Goal: Task Accomplishment & Management: Manage account settings

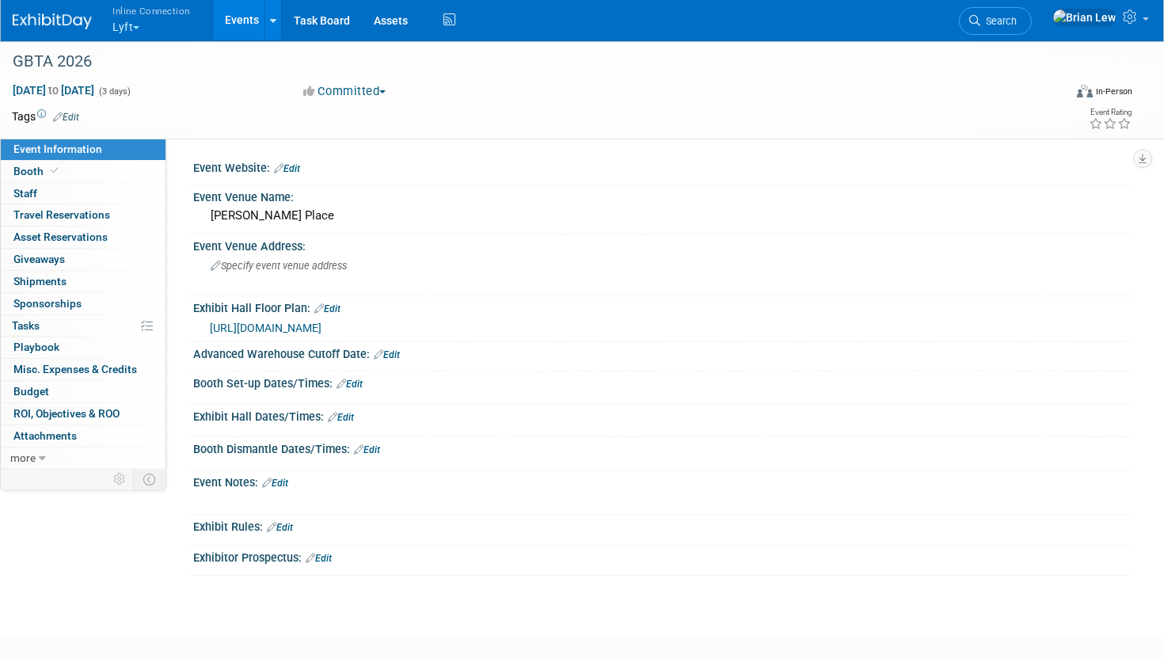
click at [136, 22] on button "Inline Connection Lyft" at bounding box center [160, 20] width 99 height 41
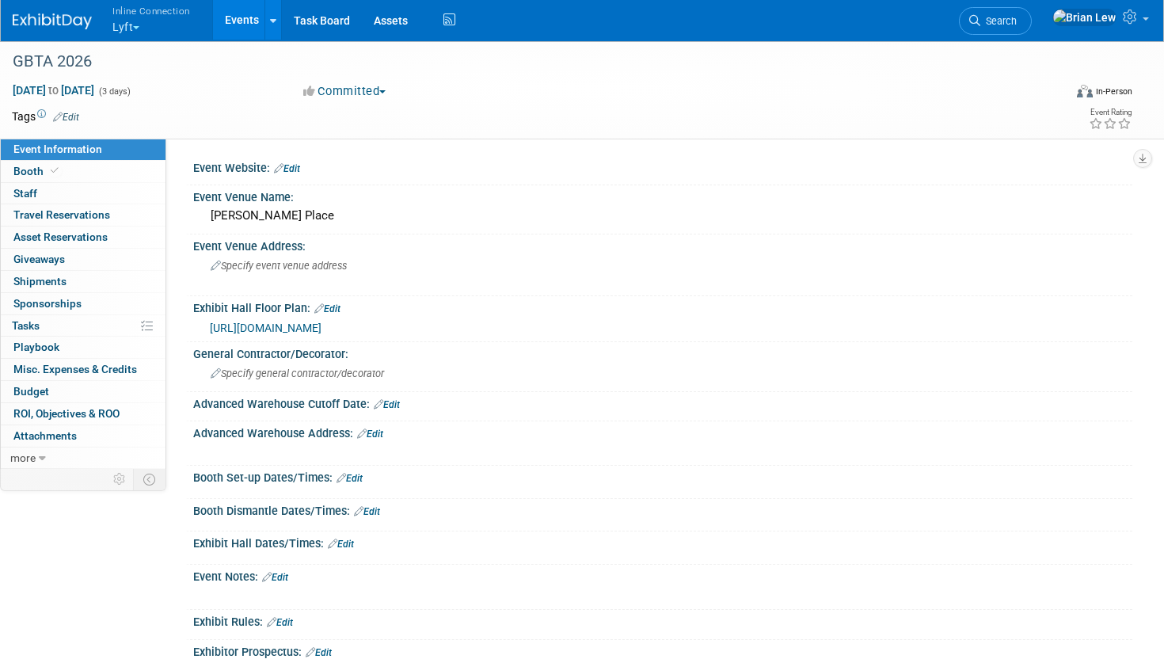
click at [139, 27] on span "button" at bounding box center [136, 27] width 6 height 3
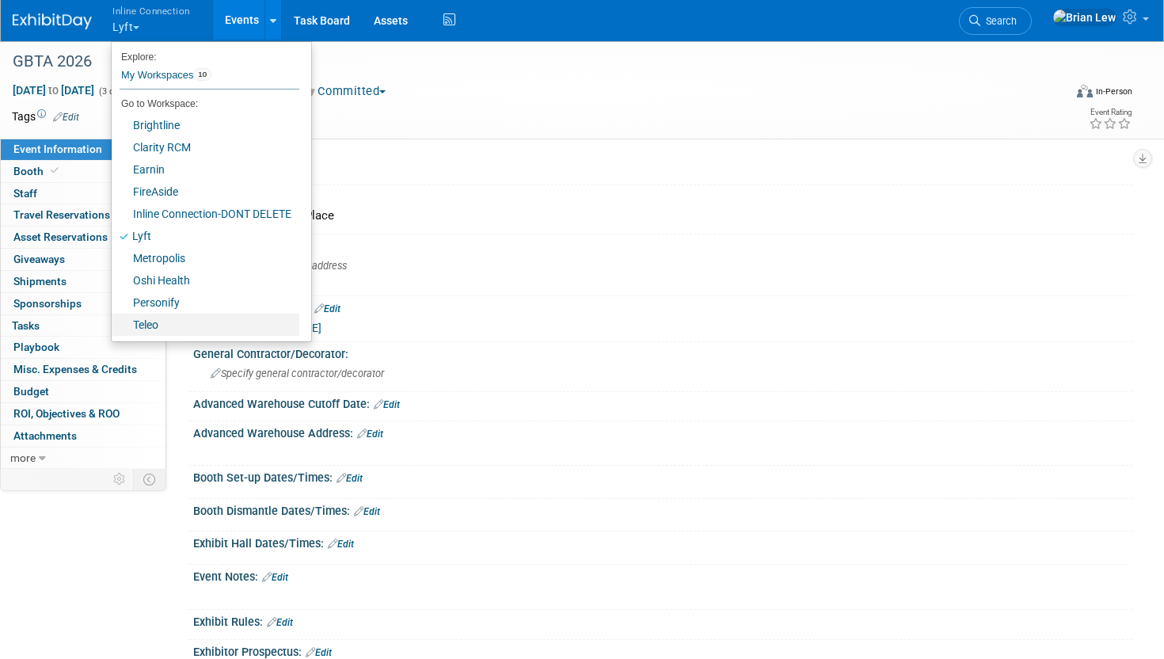
click at [233, 328] on link "Teleo" at bounding box center [206, 325] width 188 height 22
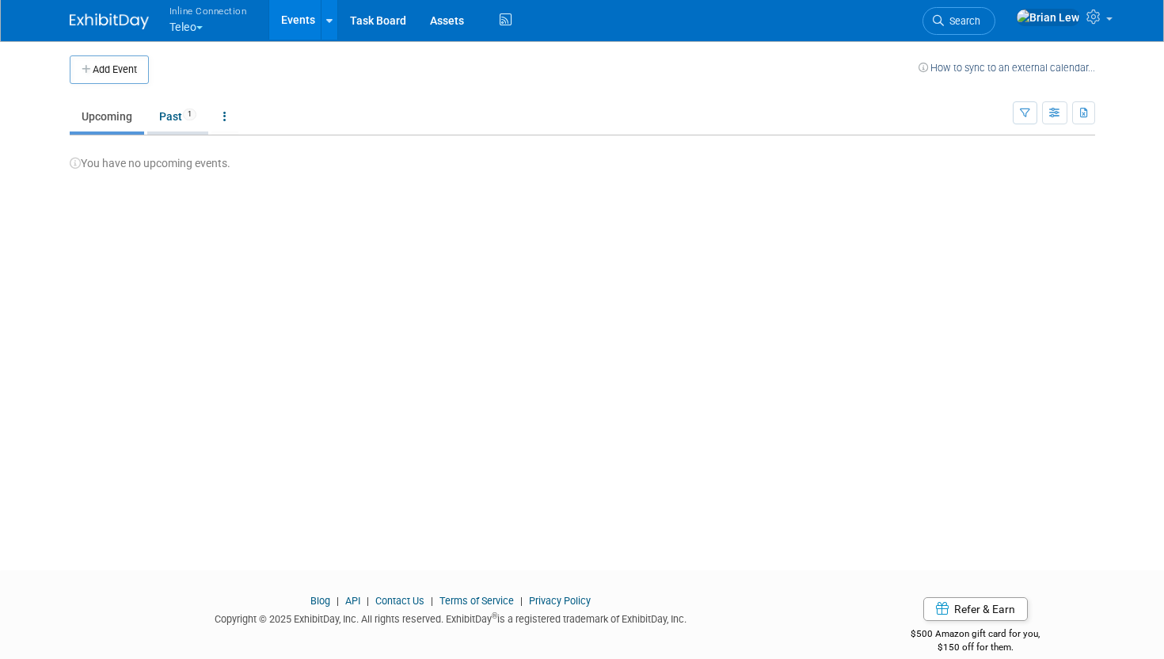
click at [170, 128] on link "Past 1" at bounding box center [177, 116] width 61 height 30
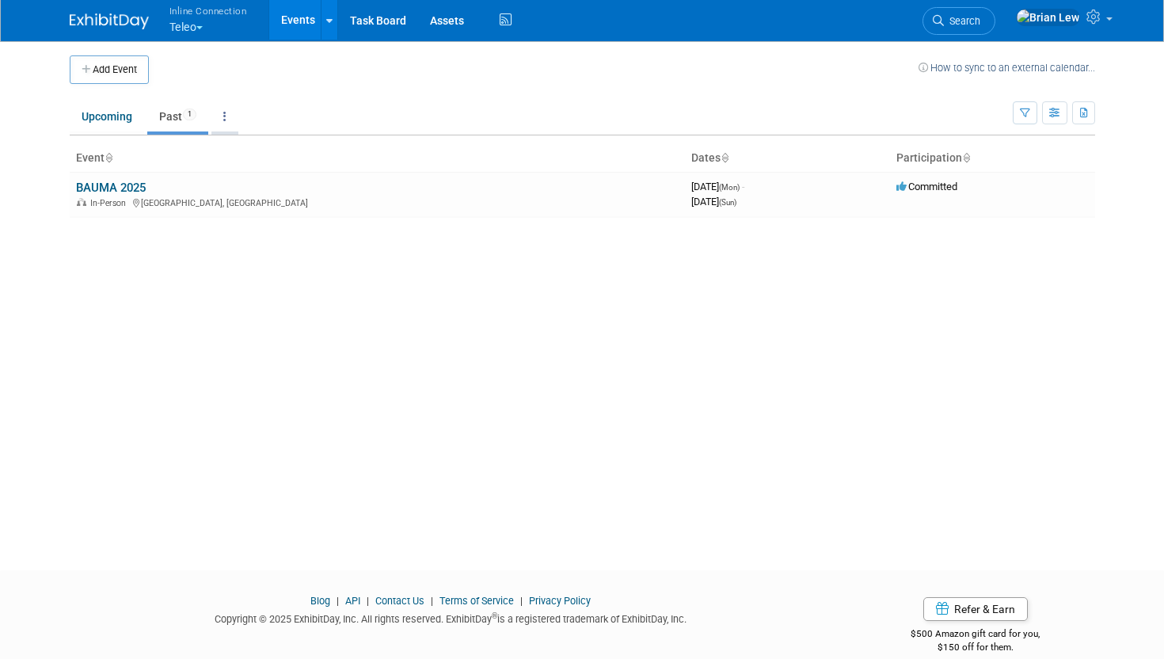
click at [228, 119] on link at bounding box center [224, 116] width 27 height 30
click at [247, 151] on link "All Events 1 Past and Upcoming" at bounding box center [274, 152] width 126 height 35
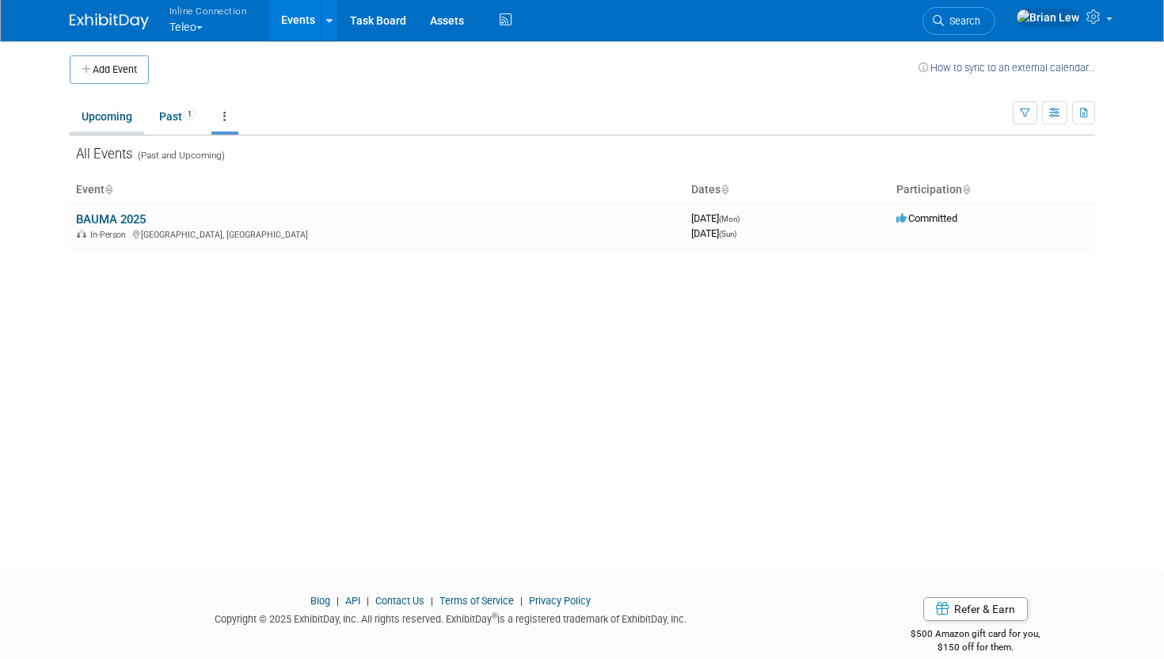
click at [107, 117] on link "Upcoming" at bounding box center [107, 116] width 74 height 30
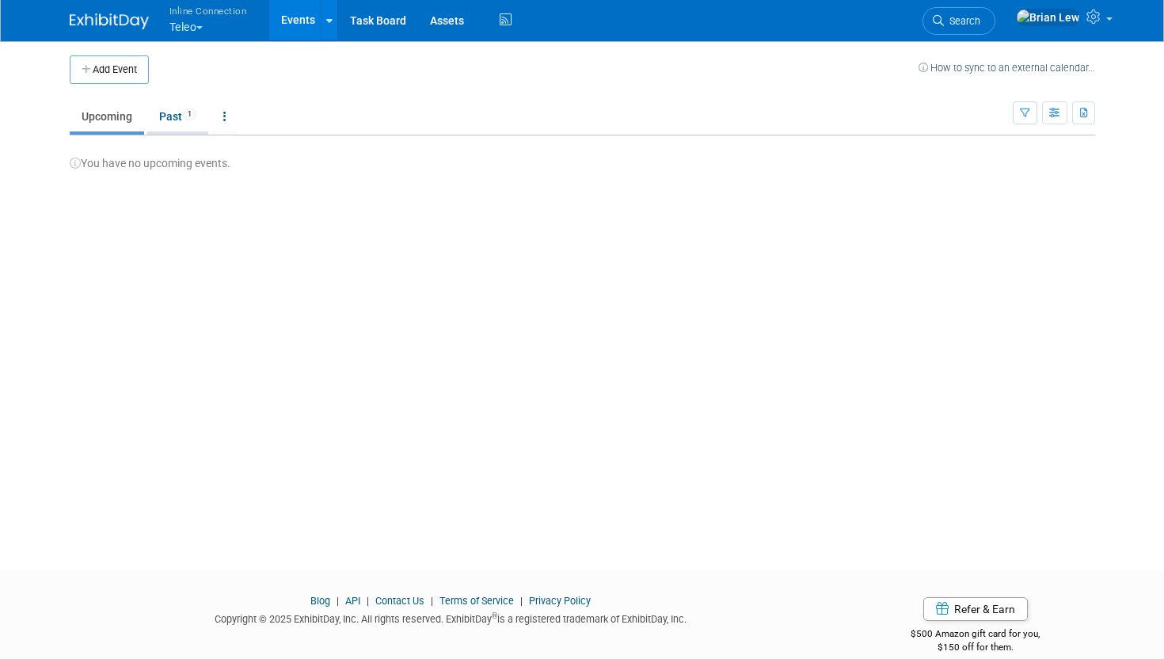
click at [179, 112] on link "Past 1" at bounding box center [177, 116] width 61 height 30
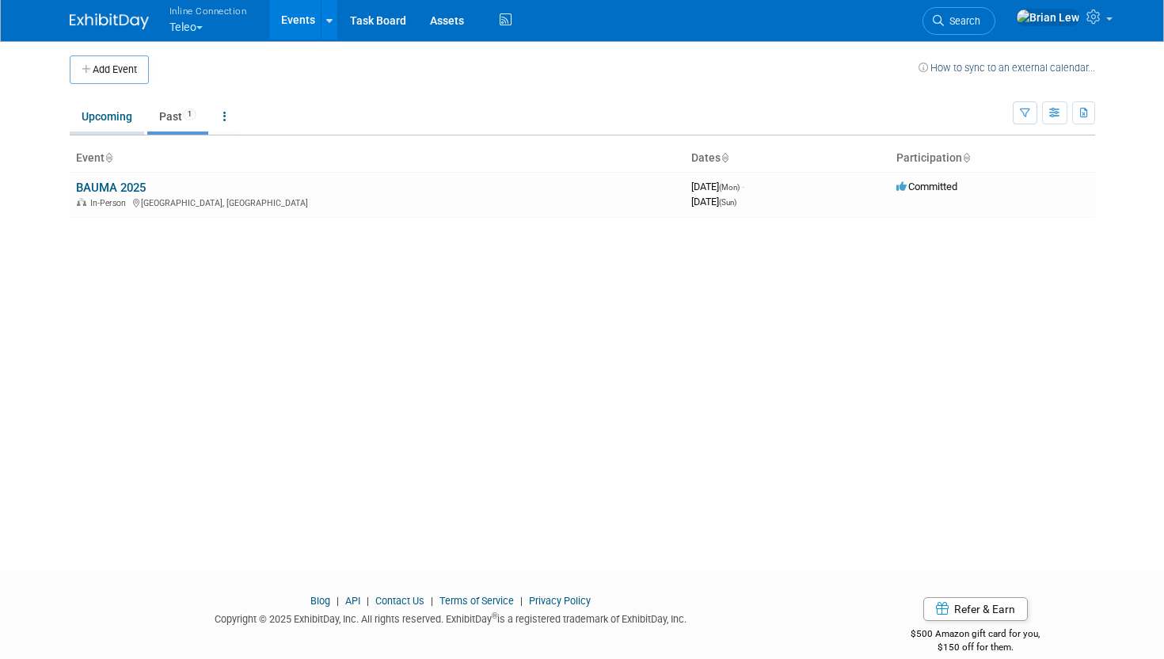
click at [108, 124] on link "Upcoming" at bounding box center [107, 116] width 74 height 30
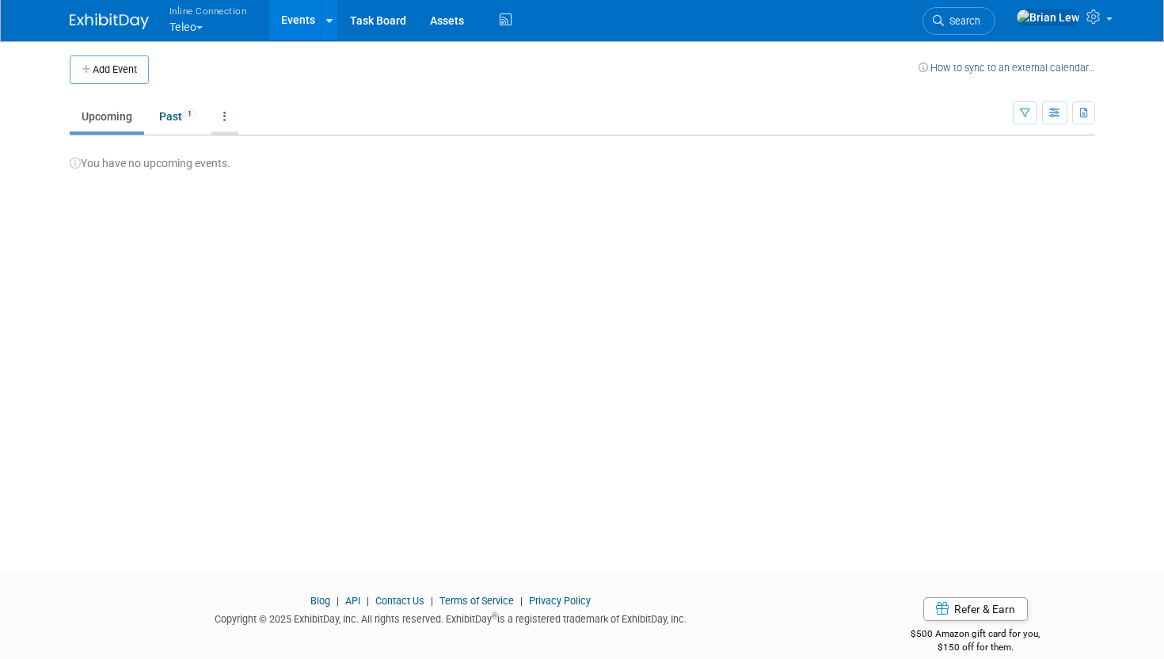
click at [232, 112] on link at bounding box center [224, 116] width 27 height 30
click at [494, 139] on div "You have no upcoming events." at bounding box center [582, 153] width 1025 height 36
click at [1110, 21] on span at bounding box center [1109, 18] width 6 height 3
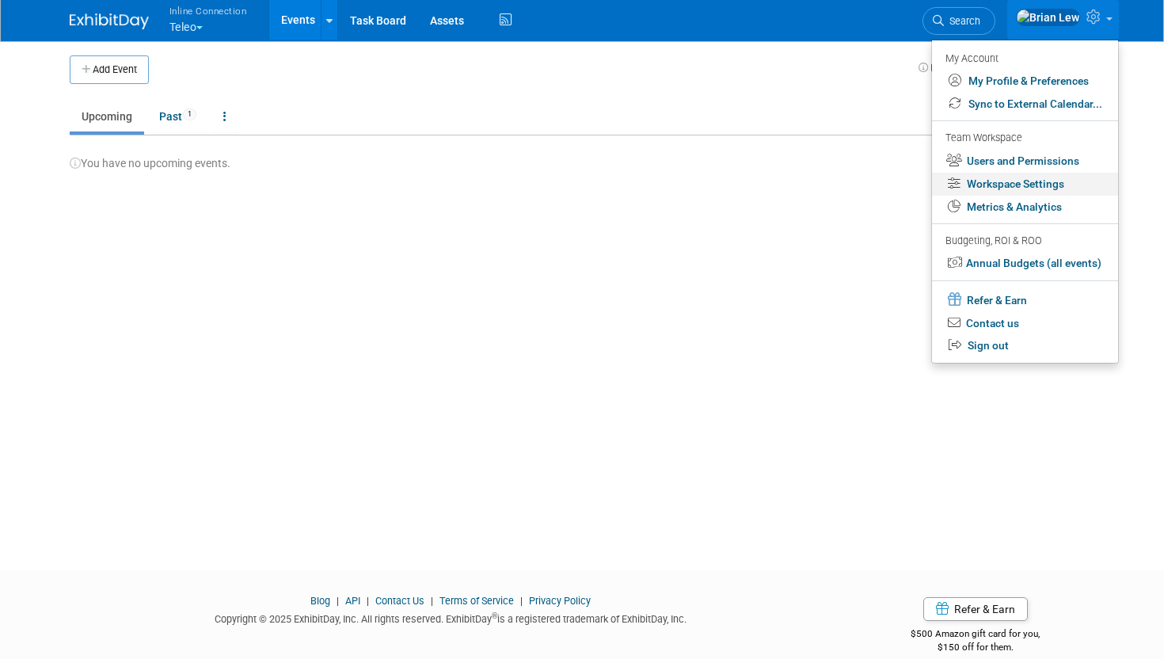
click at [1033, 185] on link "Workspace Settings" at bounding box center [1025, 184] width 186 height 23
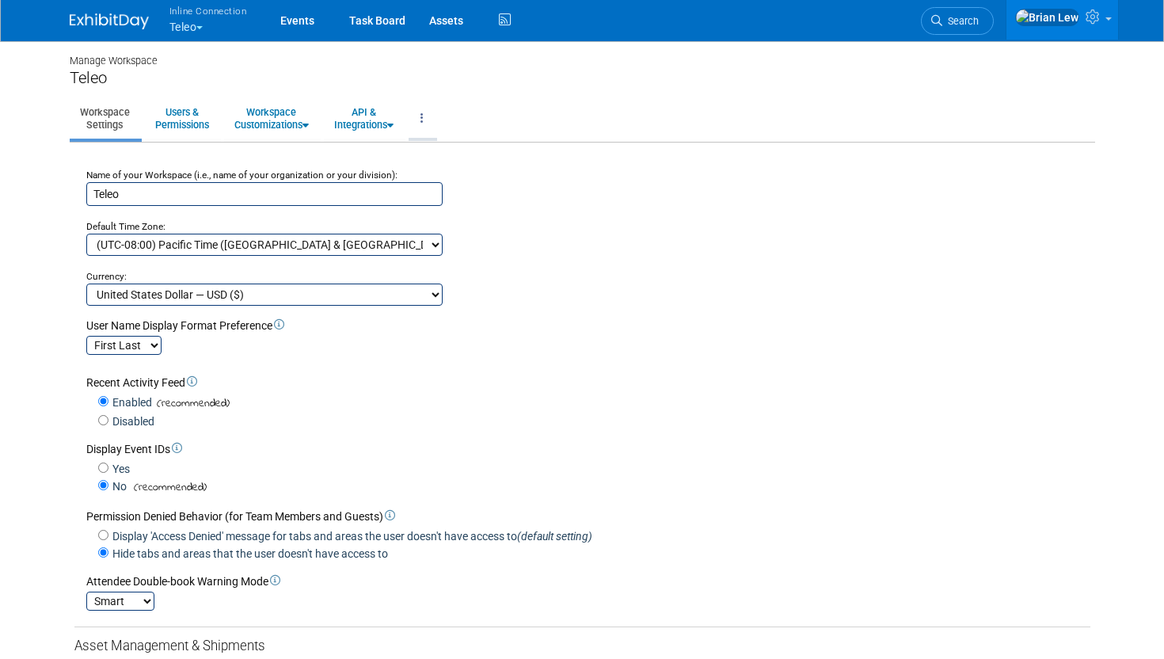
click at [431, 116] on link at bounding box center [422, 118] width 27 height 39
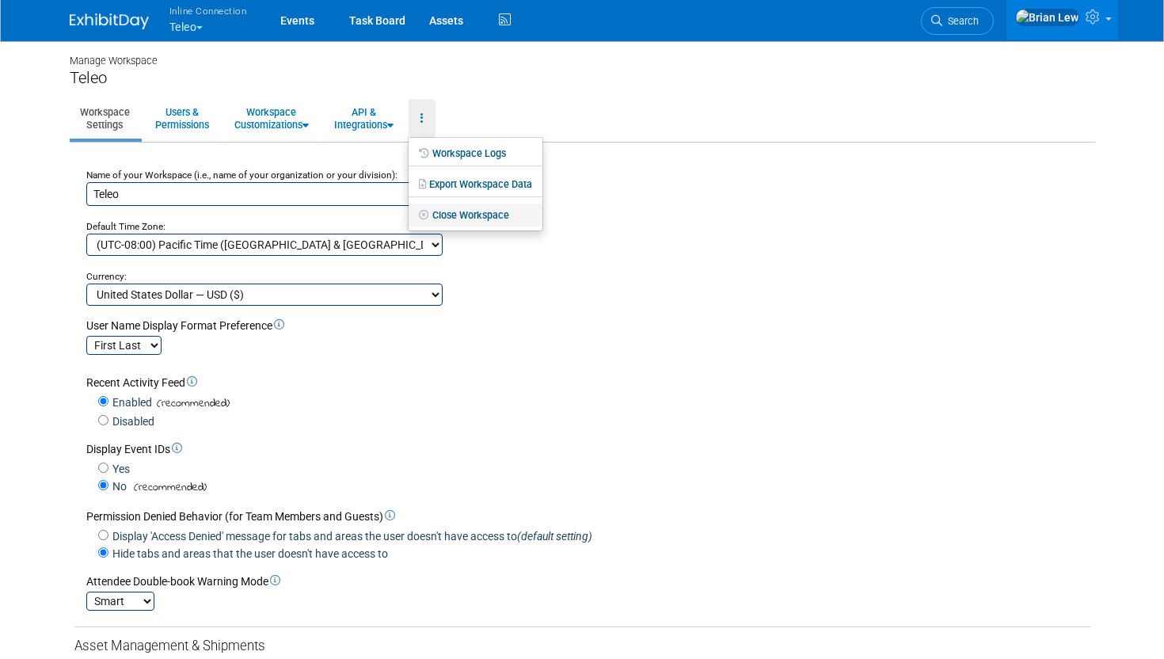
click at [455, 219] on link "Close Workspace" at bounding box center [476, 215] width 134 height 24
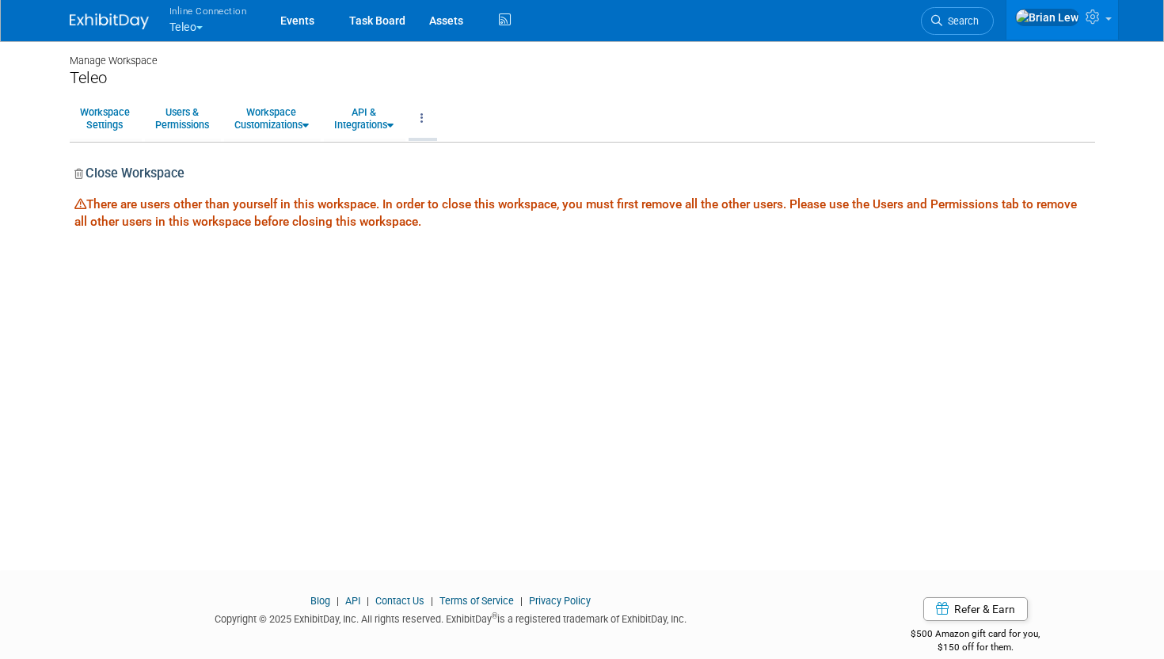
click at [424, 116] on icon at bounding box center [421, 117] width 3 height 11
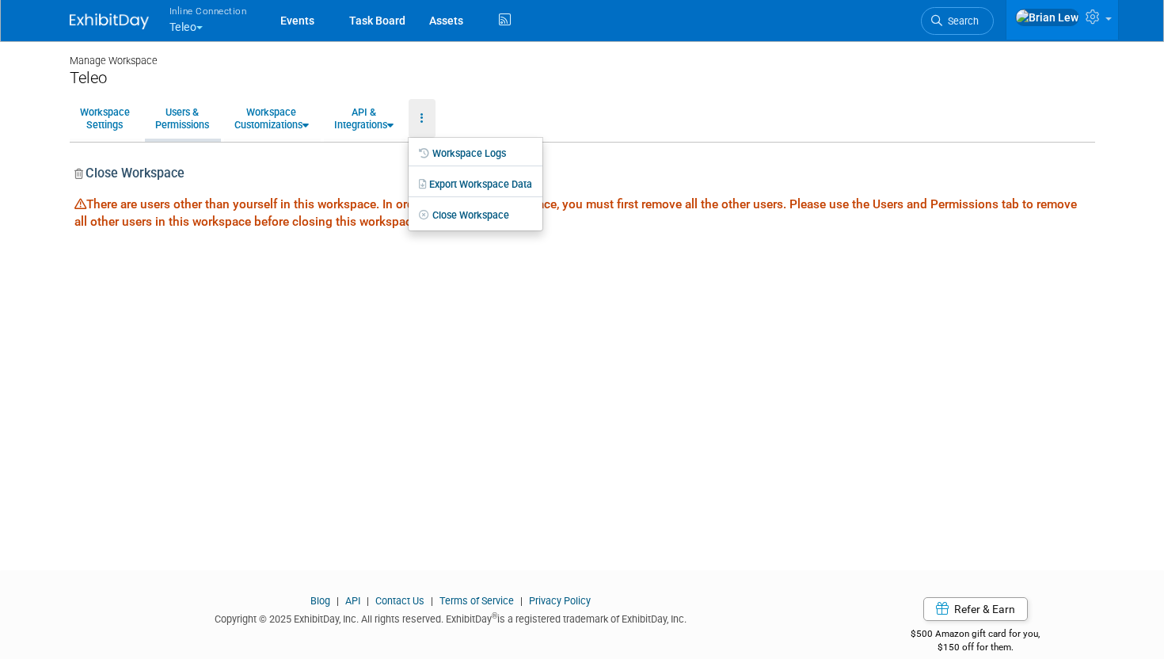
click at [183, 114] on link "Users & Permissions" at bounding box center [182, 118] width 74 height 39
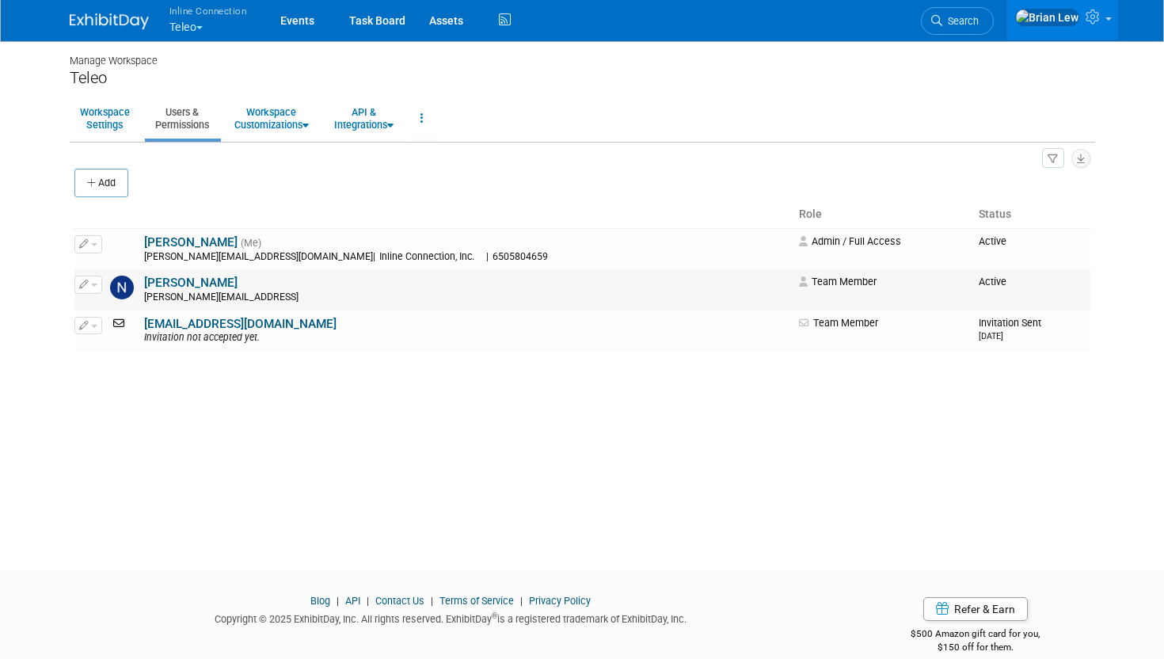
click at [94, 283] on span "button" at bounding box center [94, 284] width 6 height 3
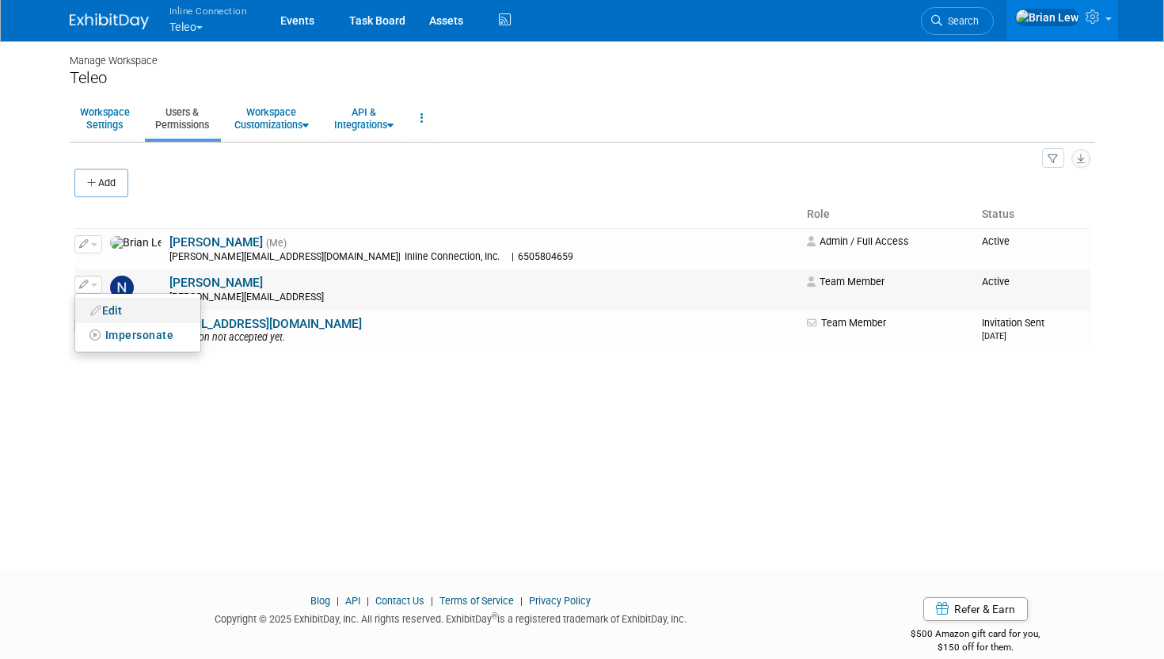
click at [106, 317] on link "Edit" at bounding box center [137, 310] width 125 height 22
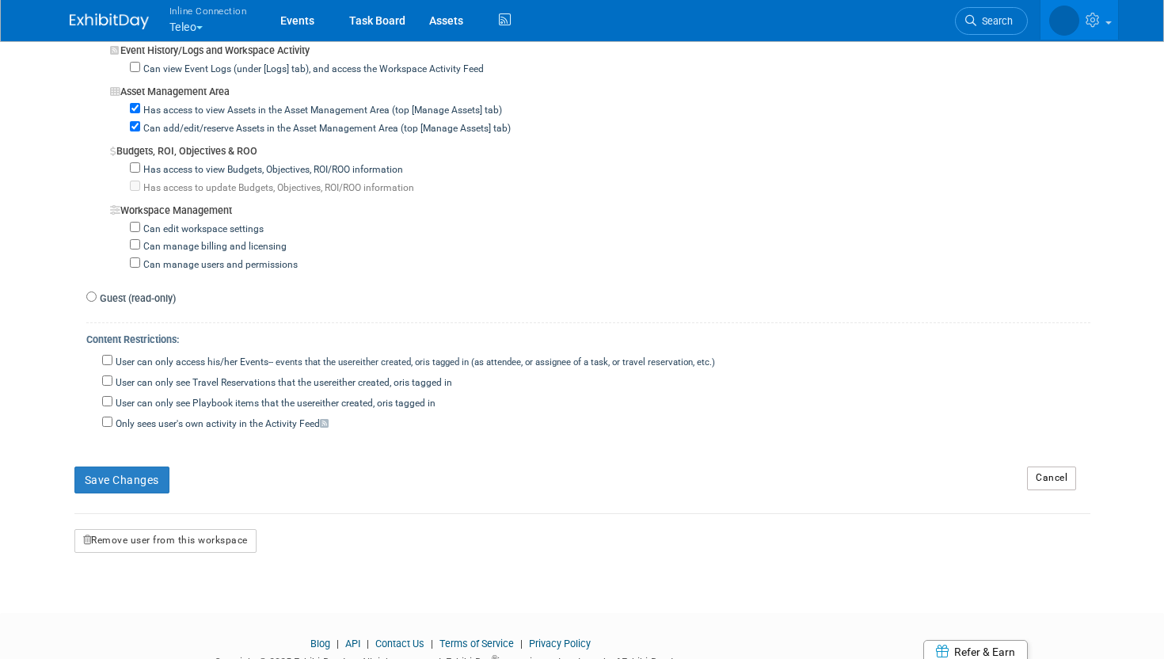
scroll to position [1447, 0]
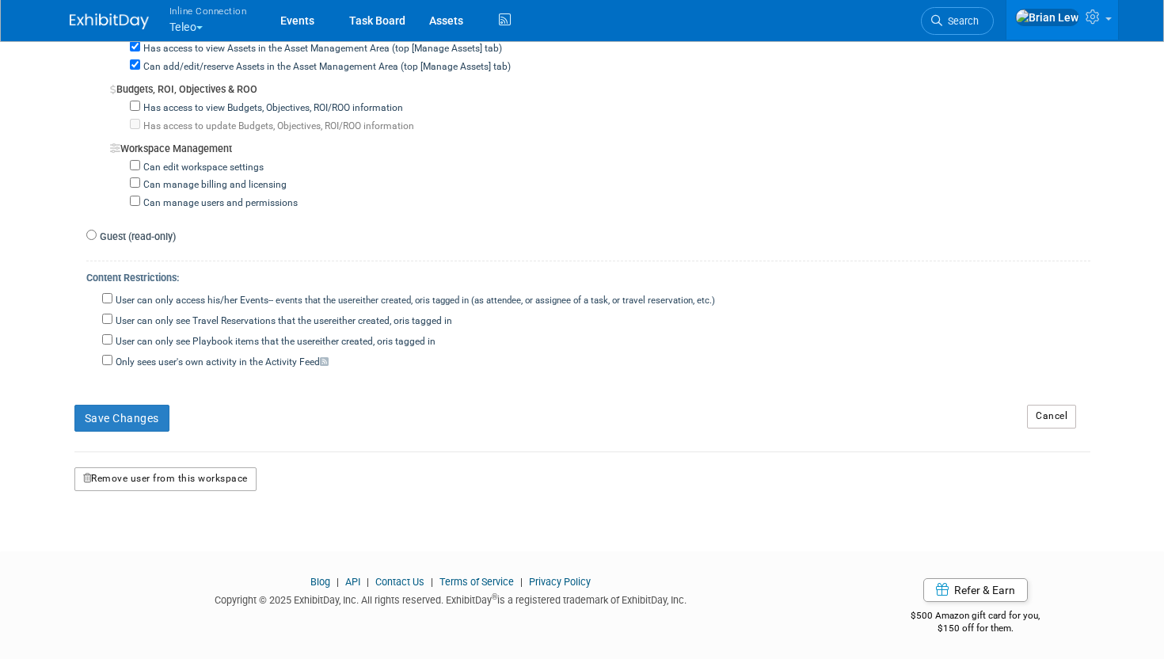
click at [196, 482] on button "Remove user from this workspace" at bounding box center [165, 479] width 182 height 24
click at [145, 540] on link "Yes" at bounding box center [148, 542] width 47 height 25
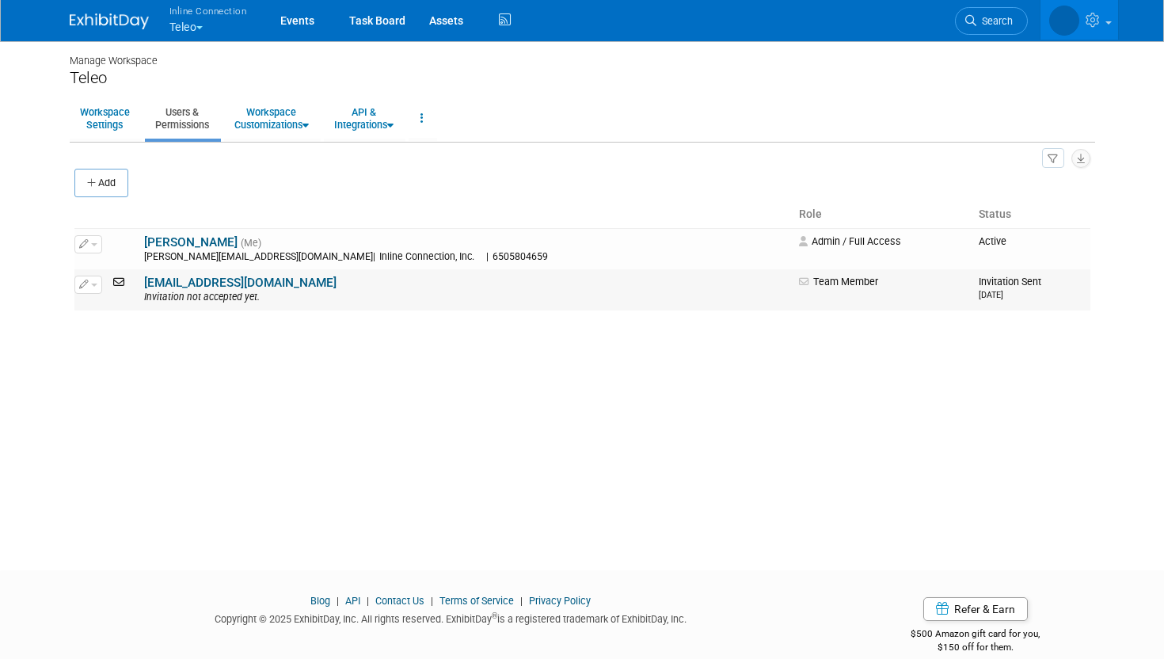
click at [99, 284] on button "button" at bounding box center [88, 284] width 28 height 17
click at [101, 308] on icon at bounding box center [96, 310] width 12 height 11
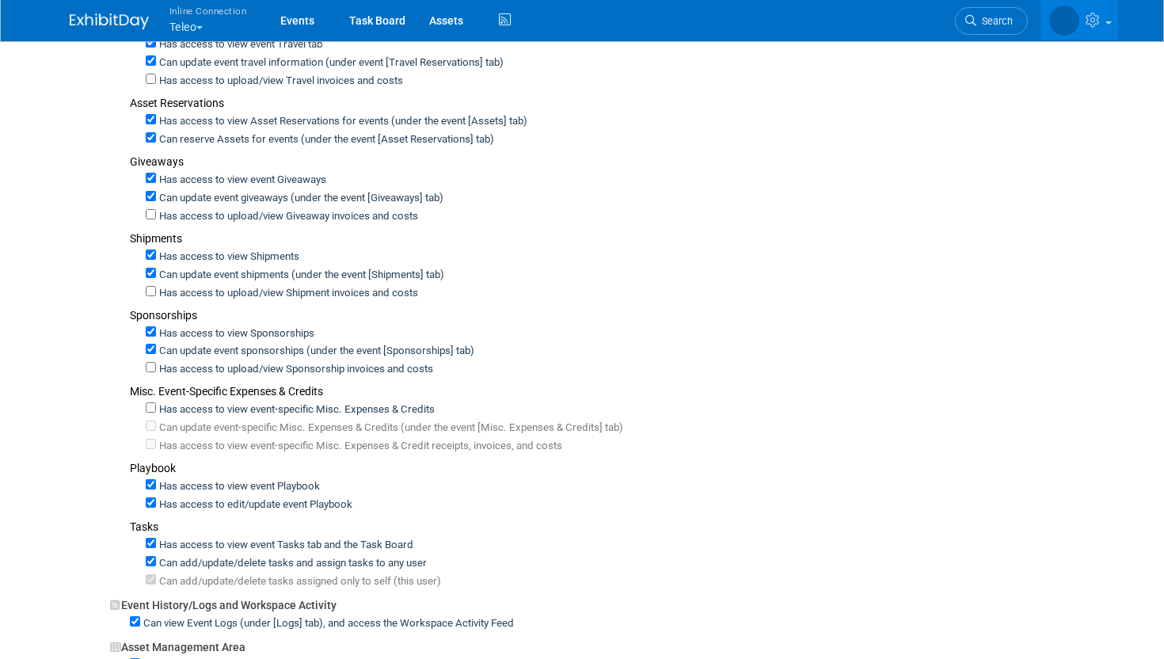
scroll to position [1116, 0]
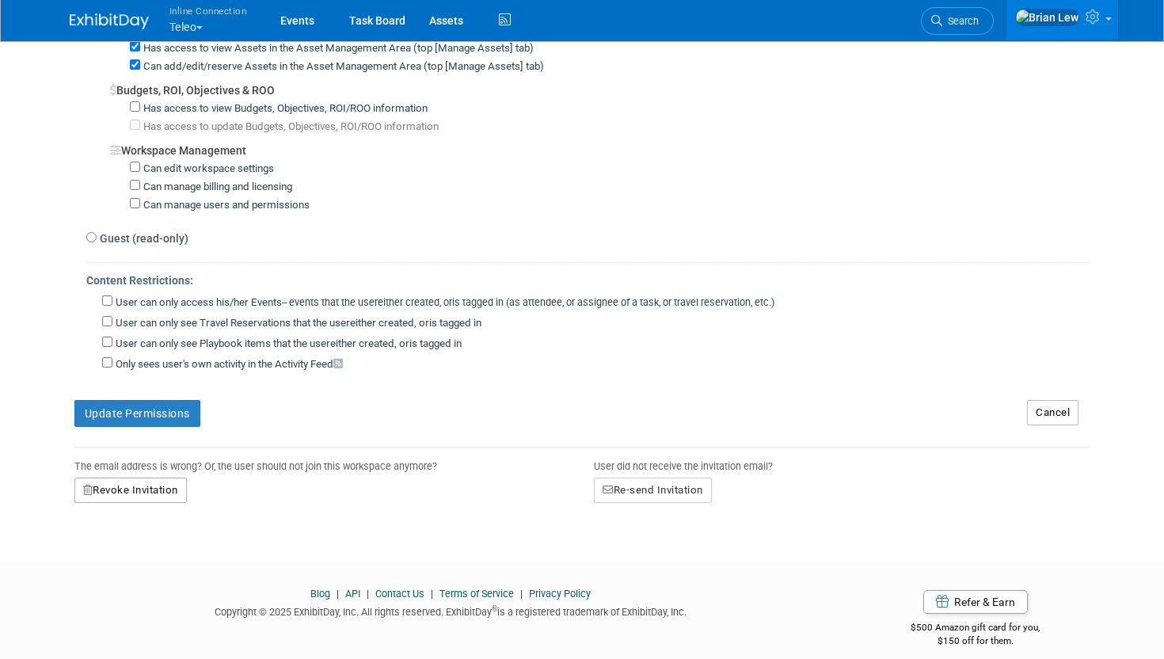
click at [101, 477] on button "Revoke Invitation" at bounding box center [130, 489] width 112 height 25
click at [108, 551] on icon at bounding box center [103, 556] width 11 height 10
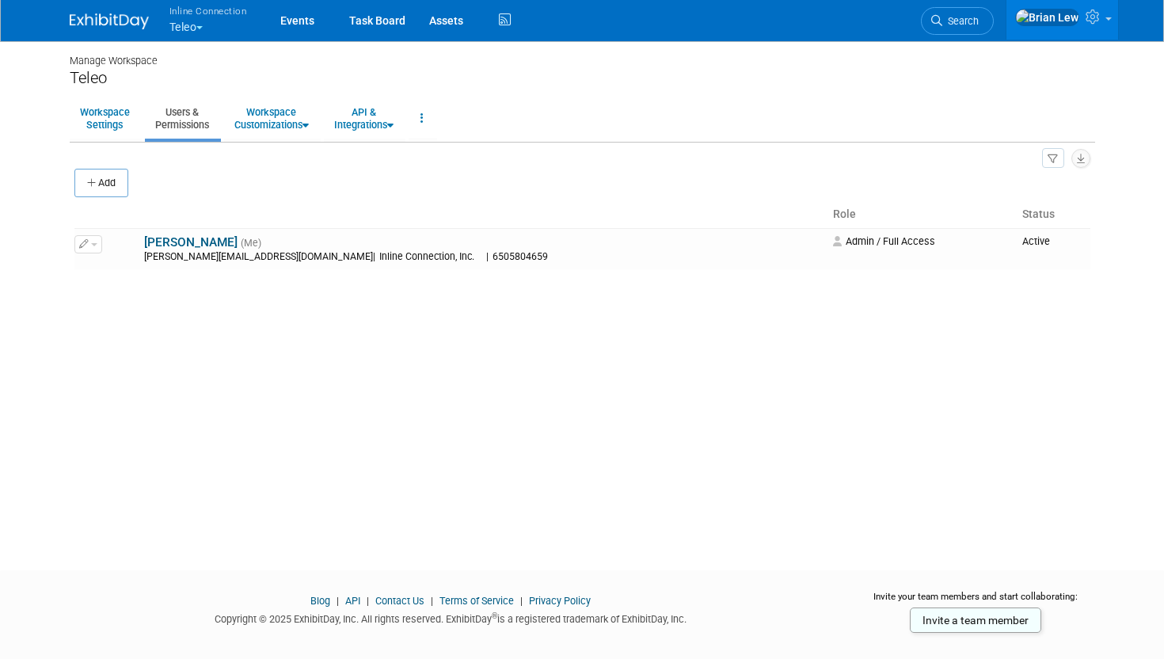
click at [203, 24] on button "Inline Connection Teleo" at bounding box center [217, 20] width 99 height 41
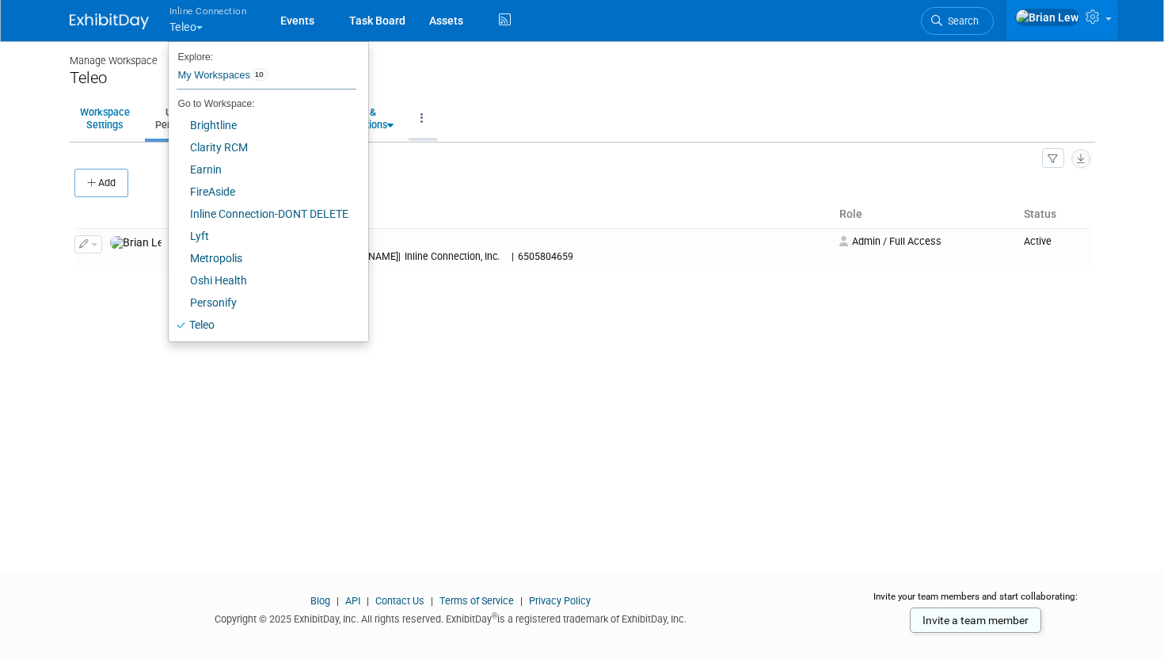
click at [435, 131] on link at bounding box center [422, 118] width 27 height 39
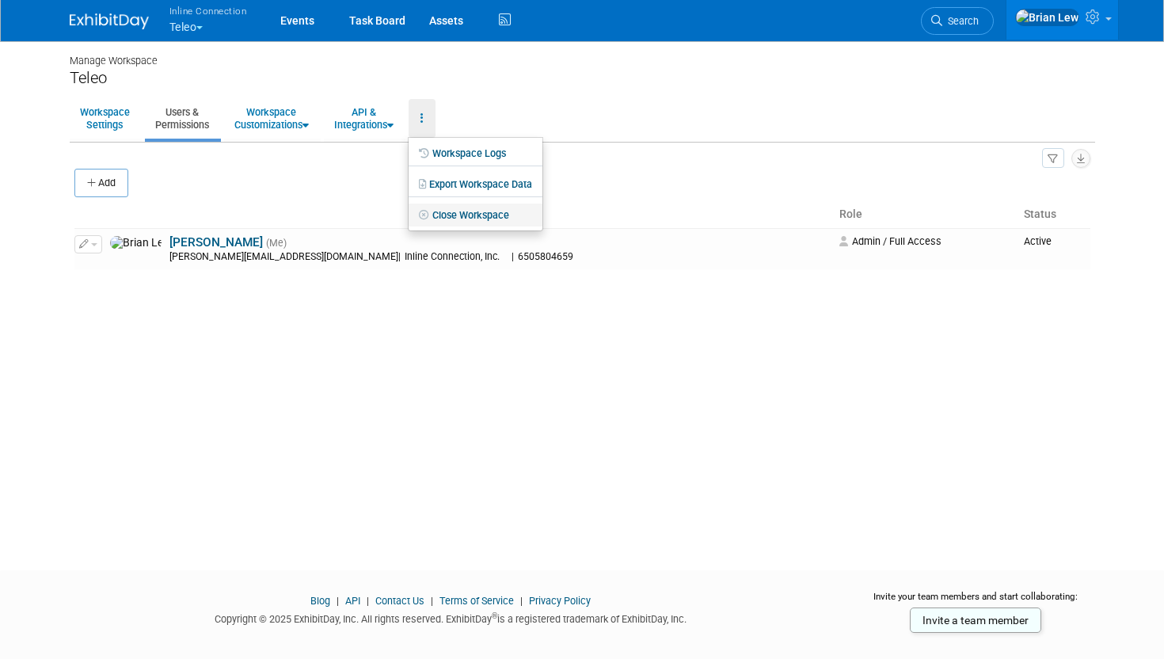
click at [448, 212] on link "Close Workspace" at bounding box center [476, 215] width 134 height 24
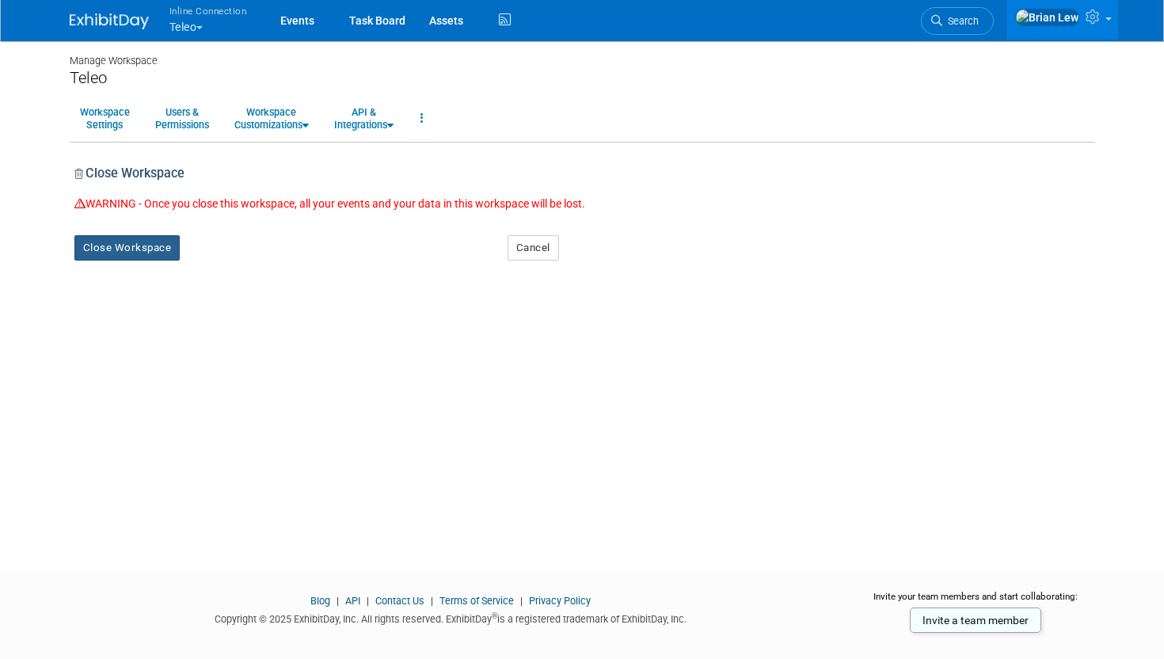
click at [162, 253] on button "Close Workspace" at bounding box center [127, 247] width 106 height 25
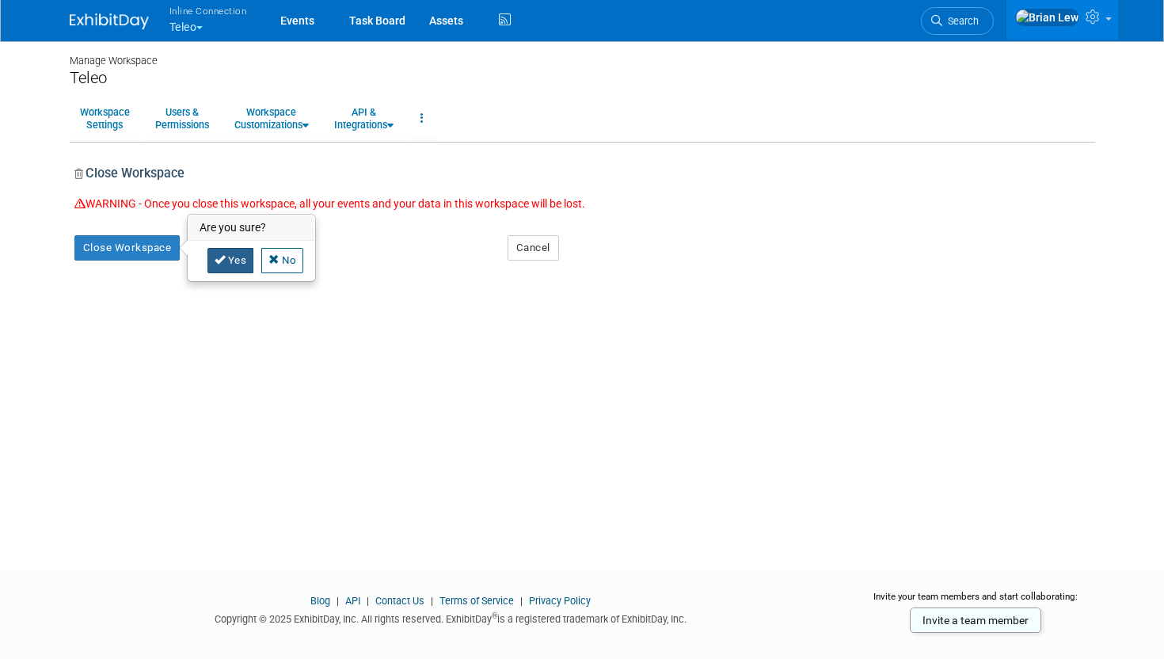
click at [221, 258] on icon at bounding box center [220, 259] width 11 height 10
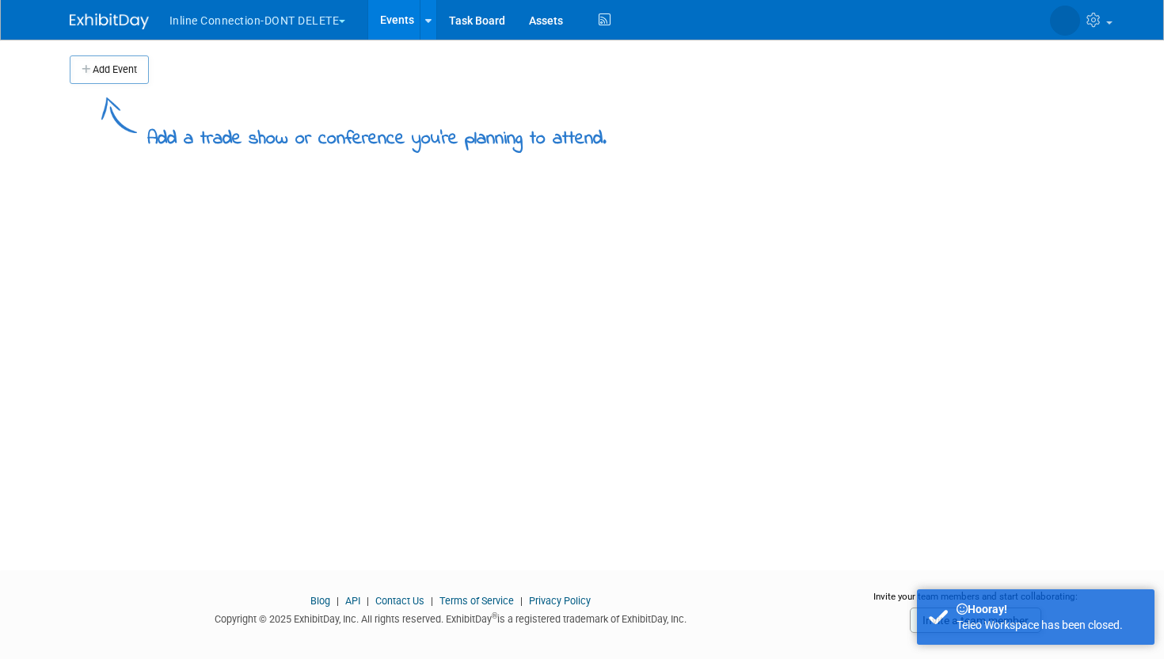
click at [350, 20] on button "Inline Connection-DONT DELETE" at bounding box center [267, 17] width 198 height 35
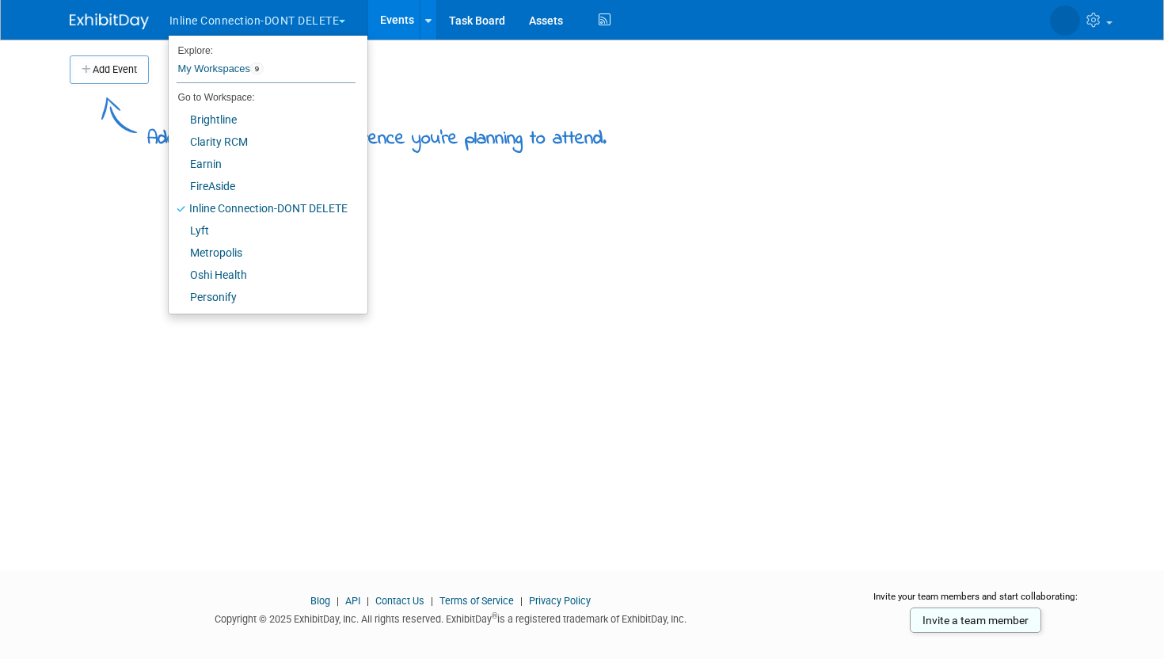
click at [558, 227] on div "Add Event Add a trade show or conference you're planning to attend. New Event D…" at bounding box center [582, 291] width 1049 height 502
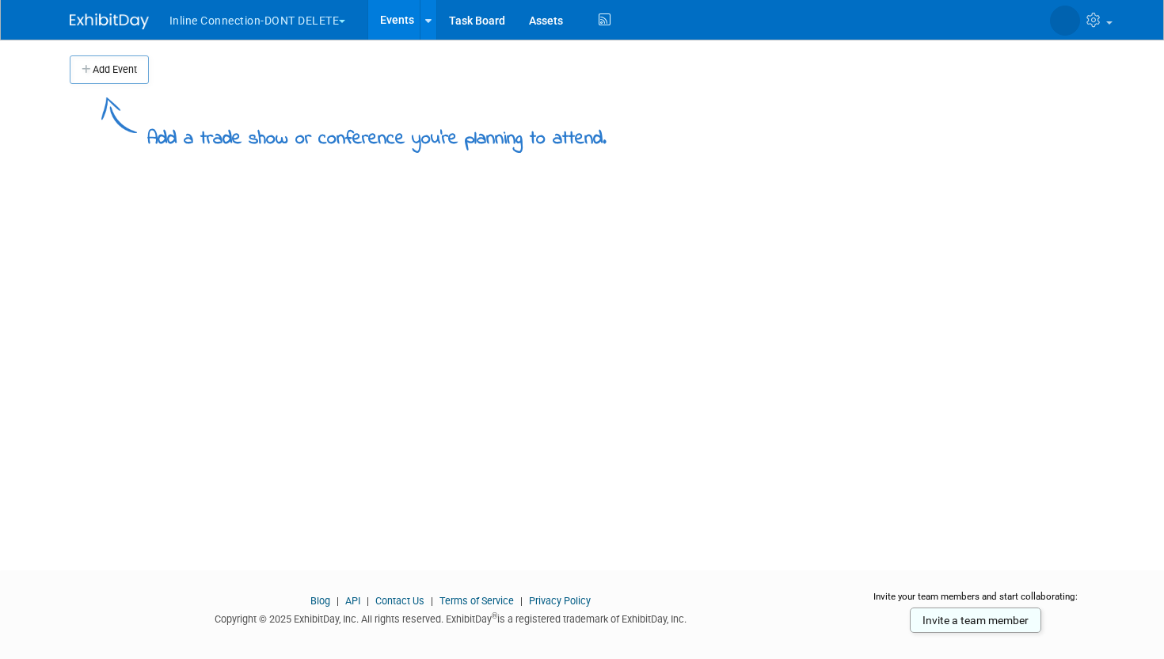
click at [344, 23] on button "Inline Connection-DONT DELETE" at bounding box center [267, 17] width 198 height 35
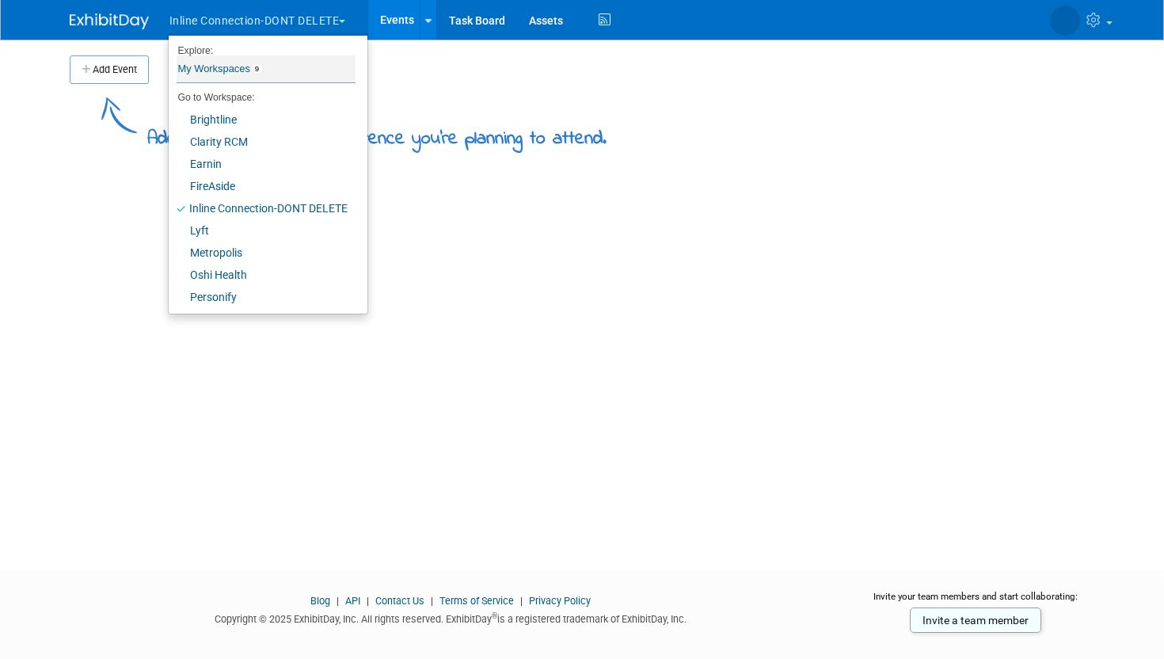
click at [231, 65] on link "My Workspaces 9" at bounding box center [266, 68] width 179 height 27
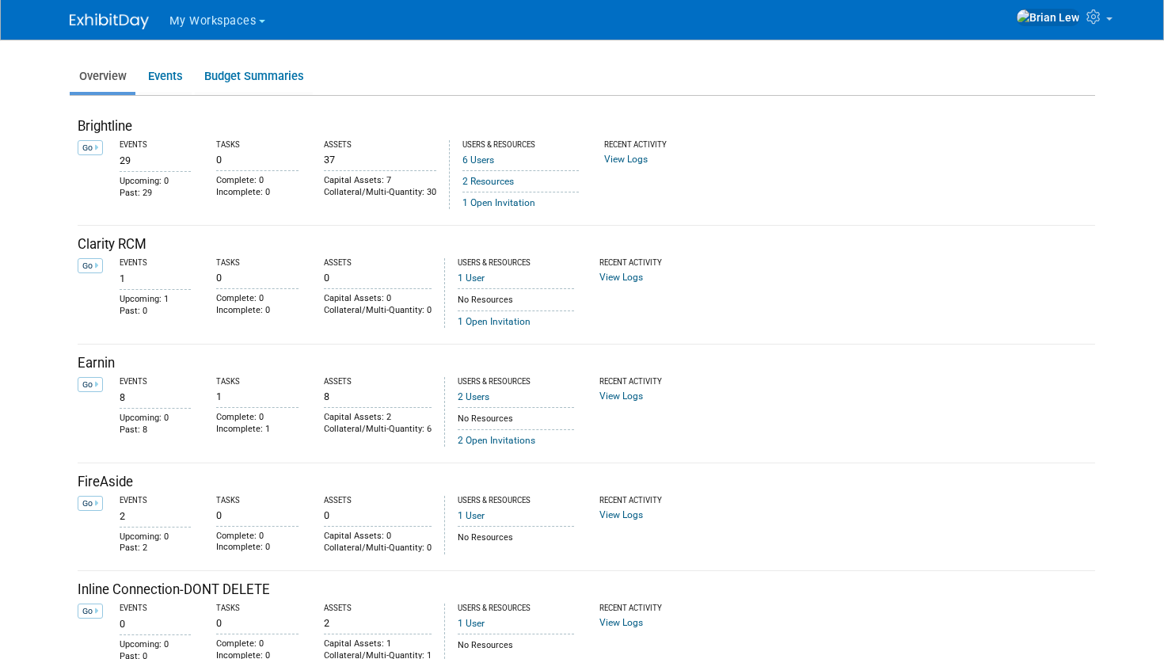
click at [105, 25] on img at bounding box center [109, 21] width 79 height 16
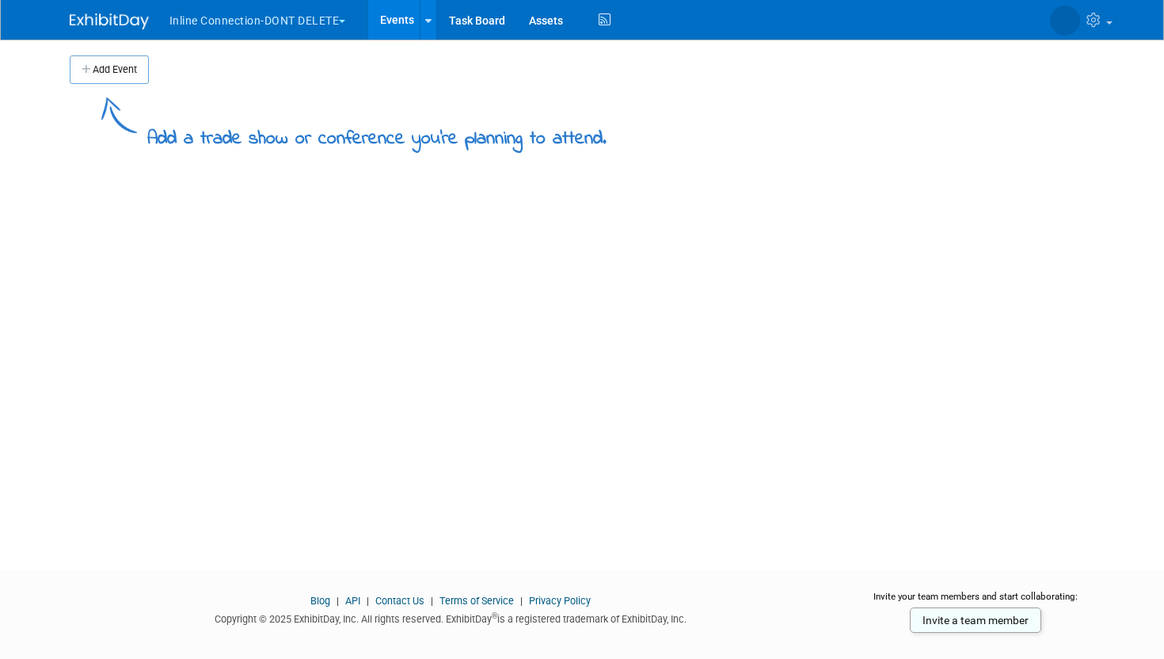
click at [345, 20] on span "button" at bounding box center [342, 21] width 6 height 3
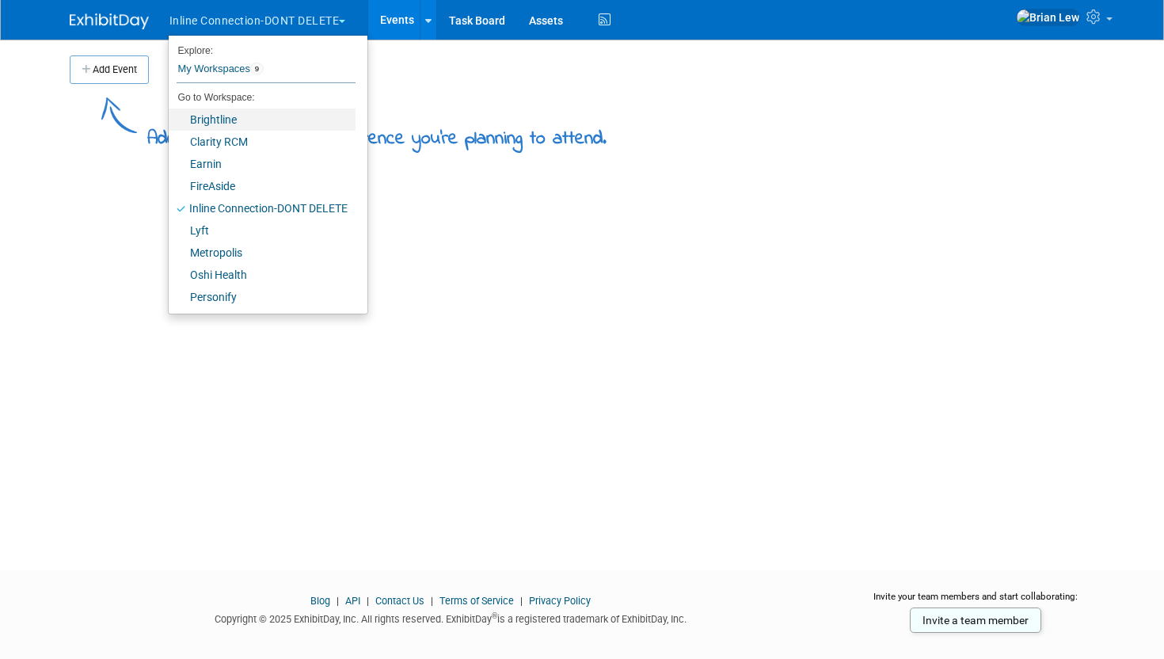
click at [242, 114] on link "Brightline" at bounding box center [262, 119] width 187 height 22
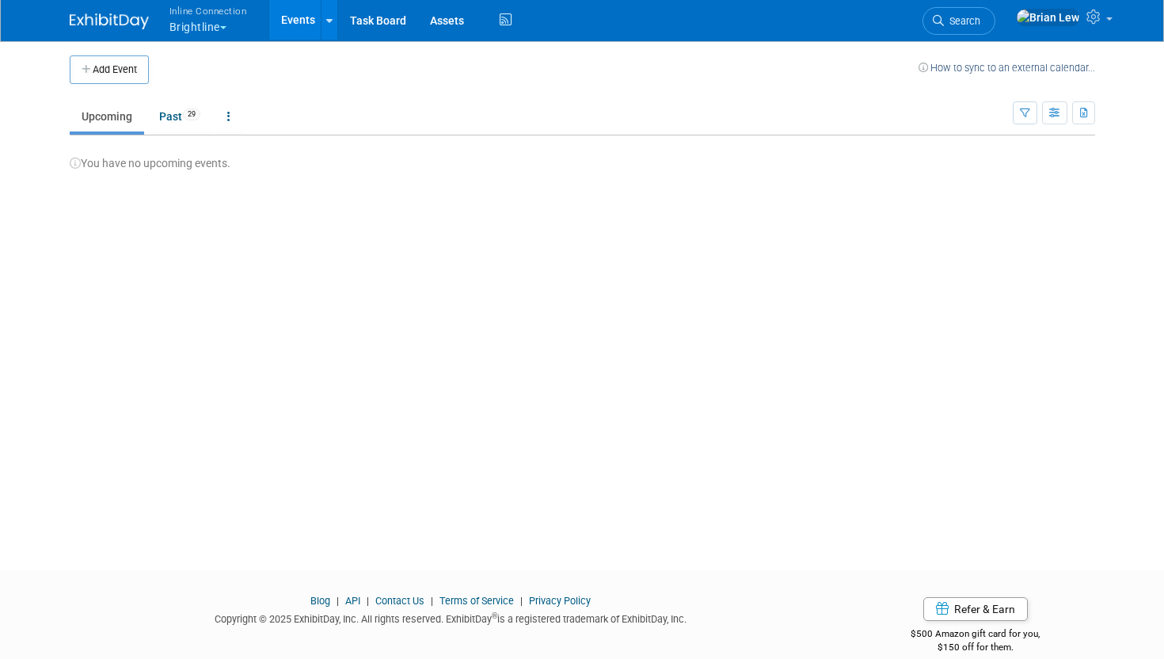
click at [226, 25] on button "Inline Connection Brightline" at bounding box center [217, 20] width 99 height 41
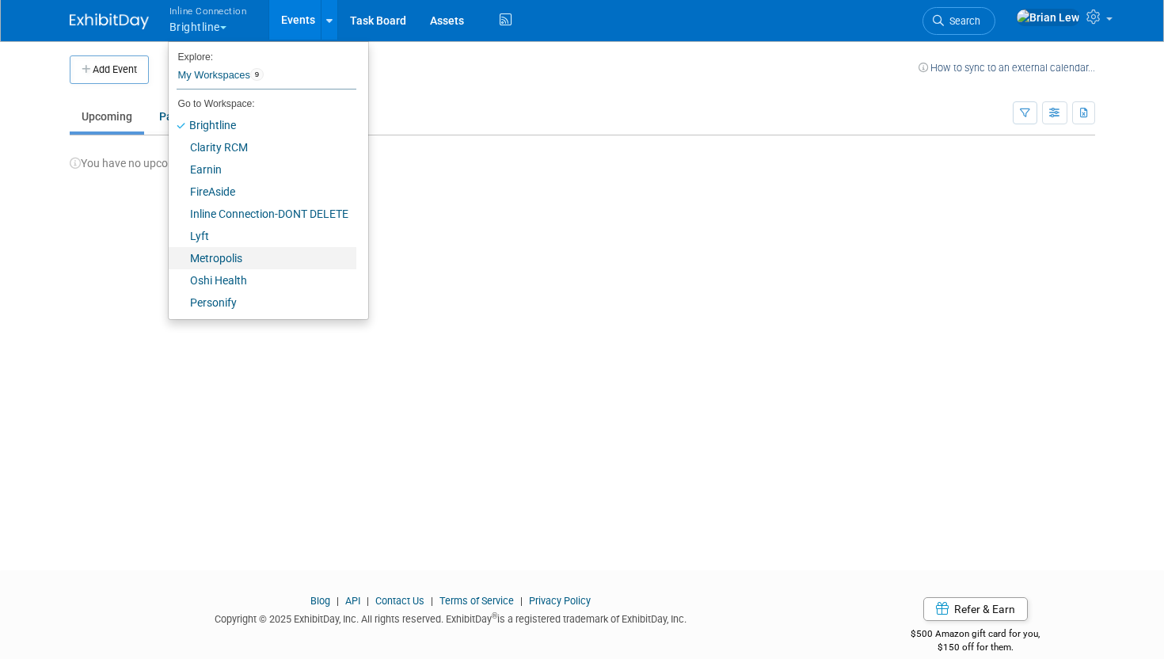
click at [259, 254] on link "Metropolis" at bounding box center [263, 258] width 188 height 22
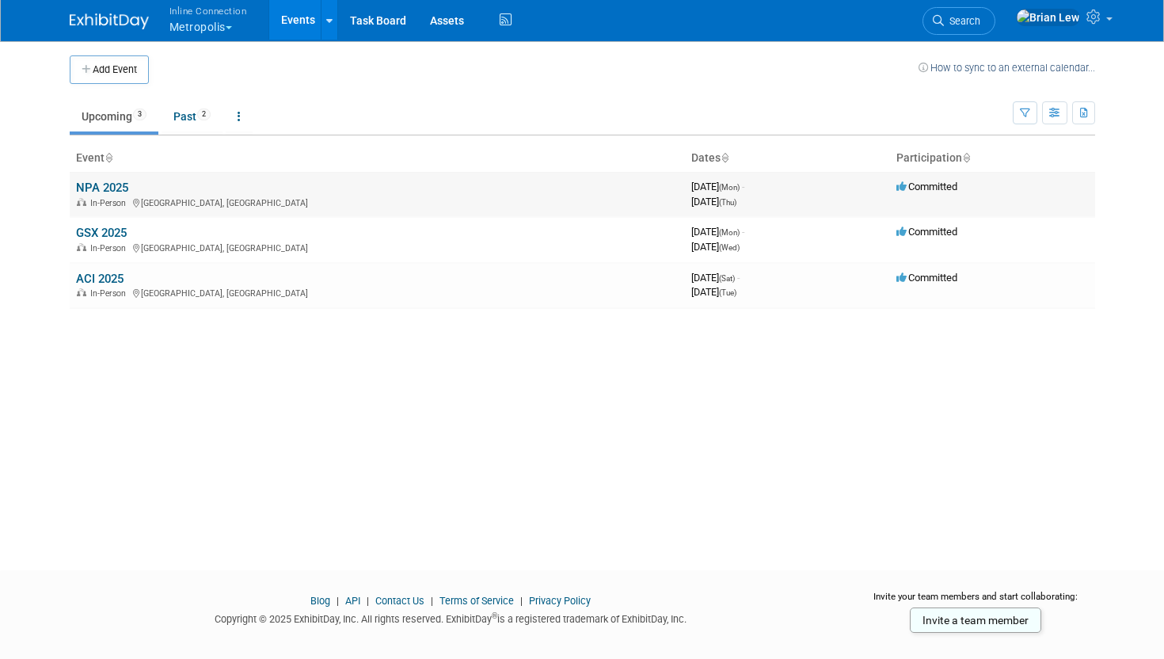
click at [104, 188] on link "NPA 2025" at bounding box center [102, 188] width 52 height 14
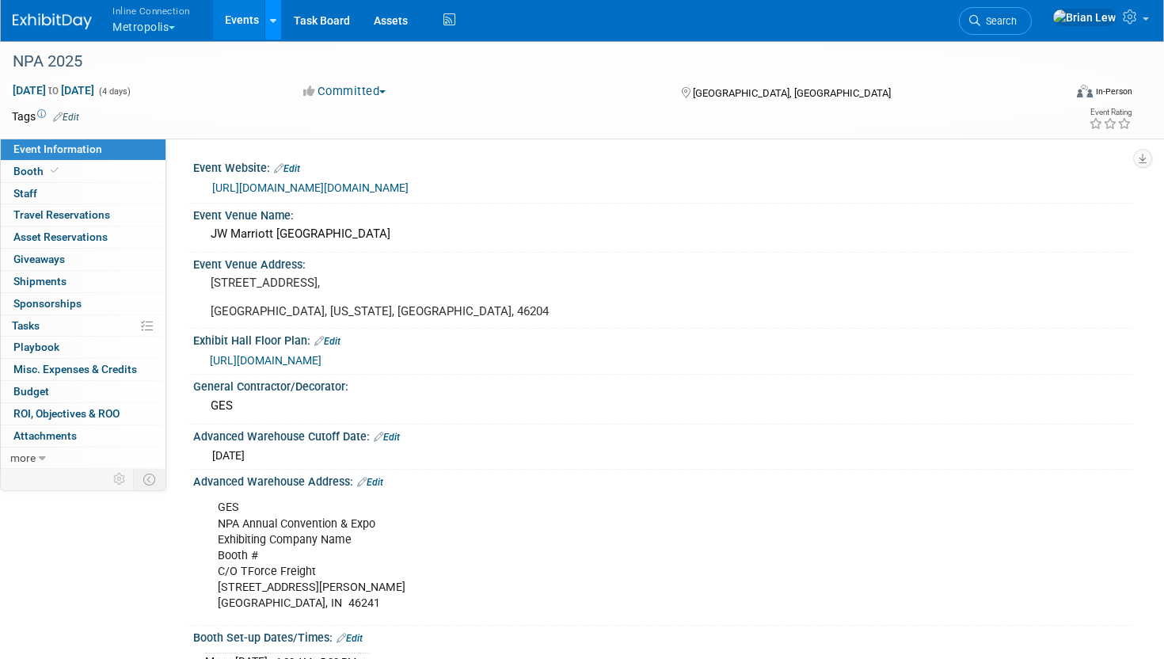
click at [267, 22] on link at bounding box center [272, 20] width 17 height 40
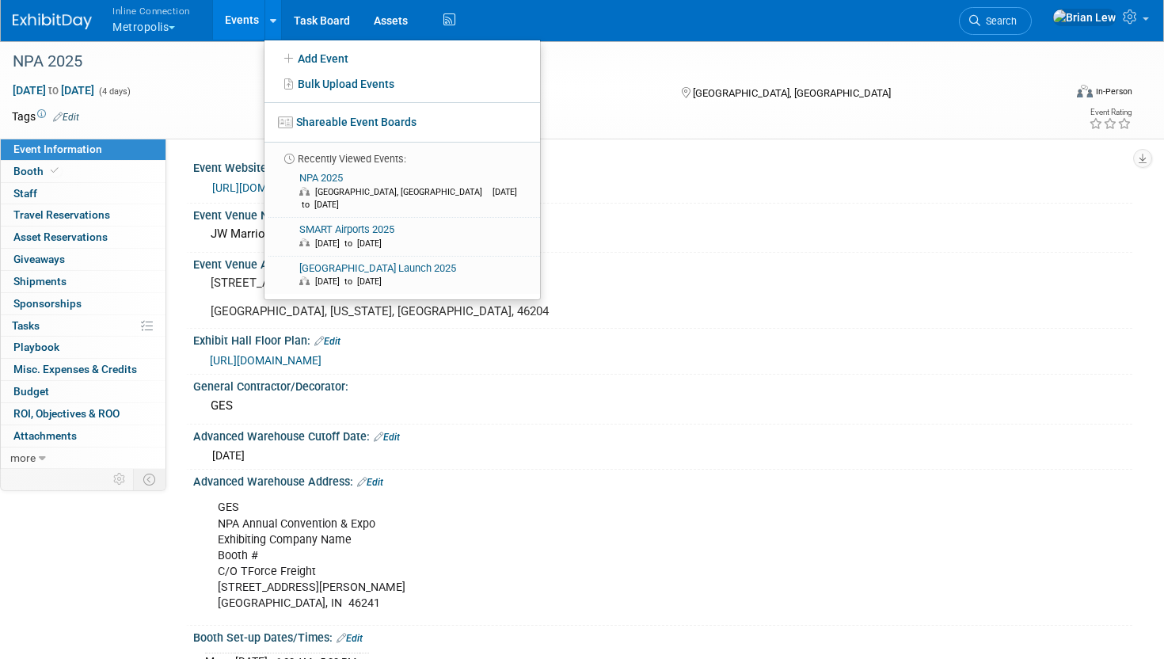
click at [177, 25] on button "Inline Connection Metropolis" at bounding box center [160, 20] width 99 height 41
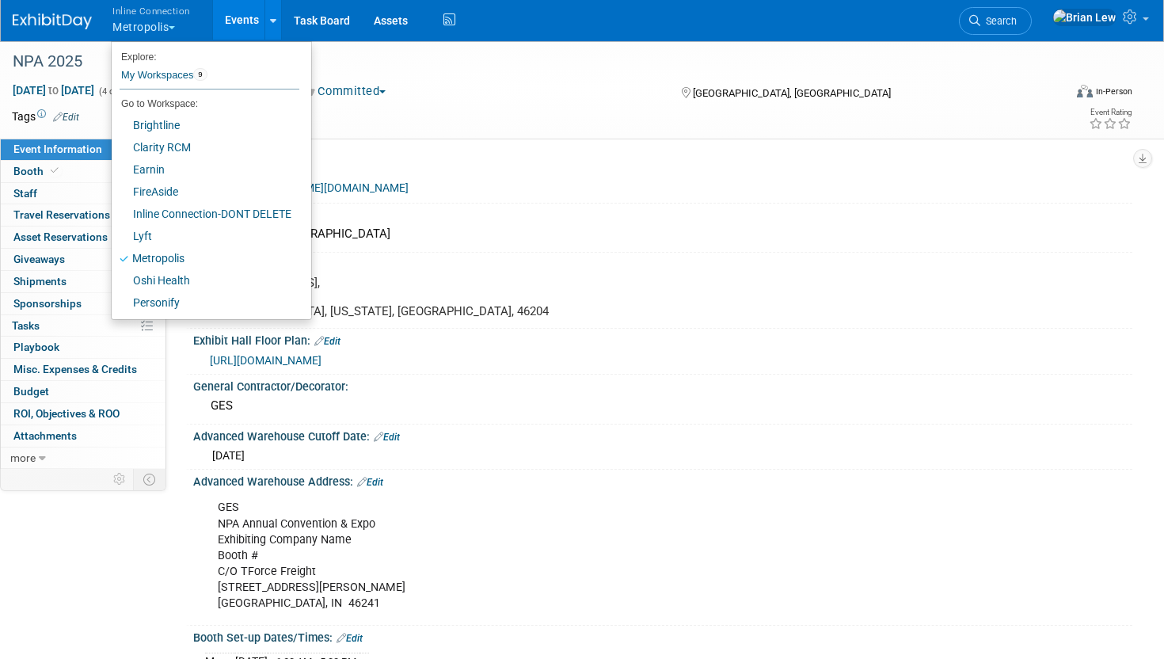
click at [219, 25] on link "Events" at bounding box center [242, 20] width 58 height 40
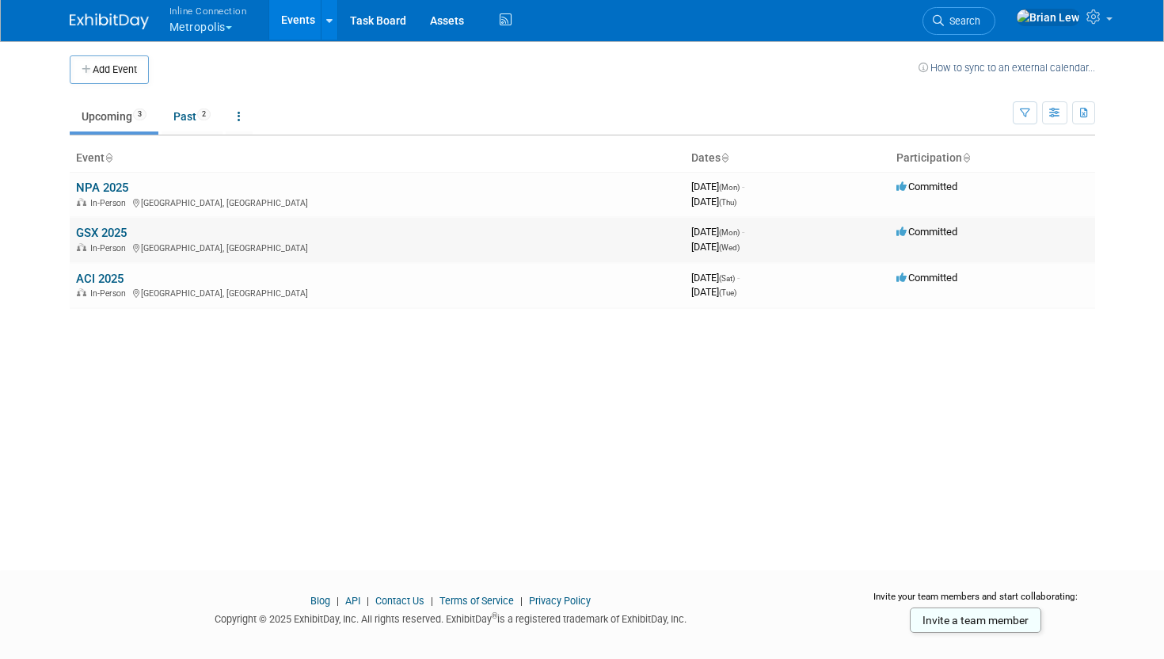
click at [116, 230] on link "GSX 2025" at bounding box center [101, 233] width 51 height 14
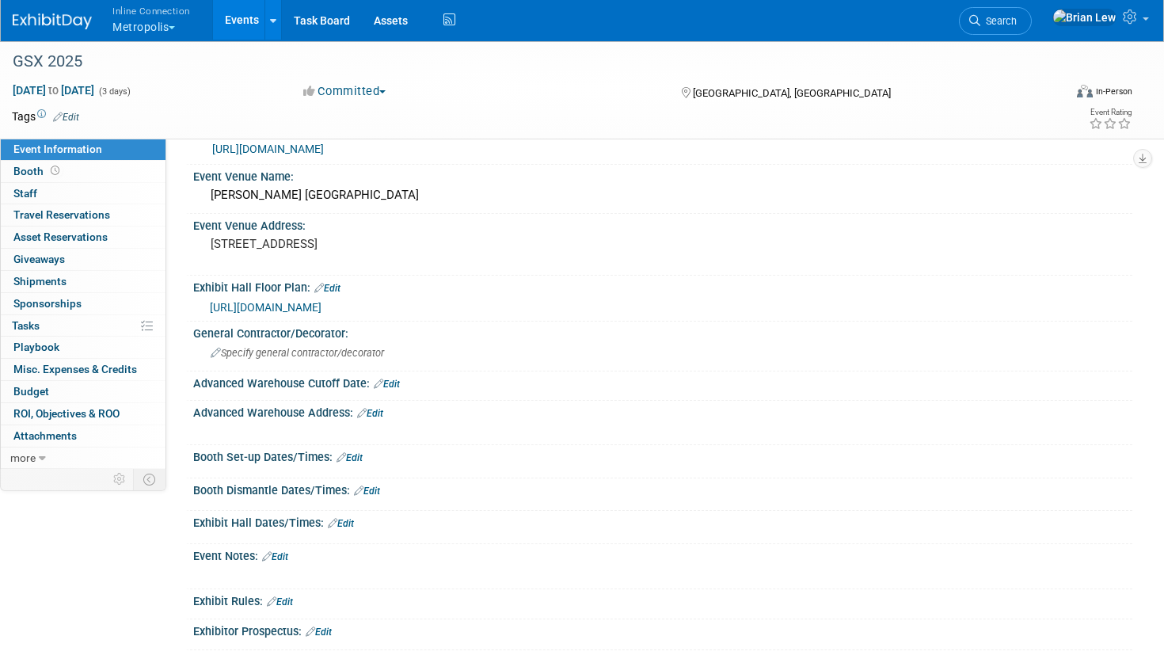
scroll to position [59, 0]
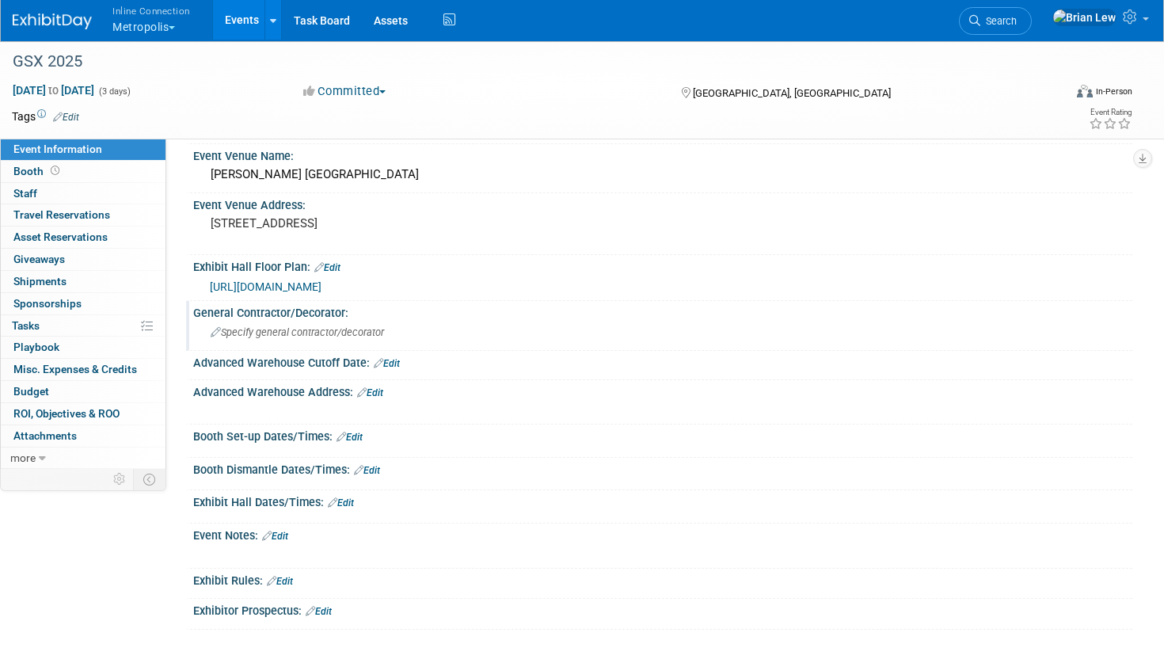
click at [315, 330] on span "Specify general contractor/decorator" at bounding box center [297, 332] width 173 height 12
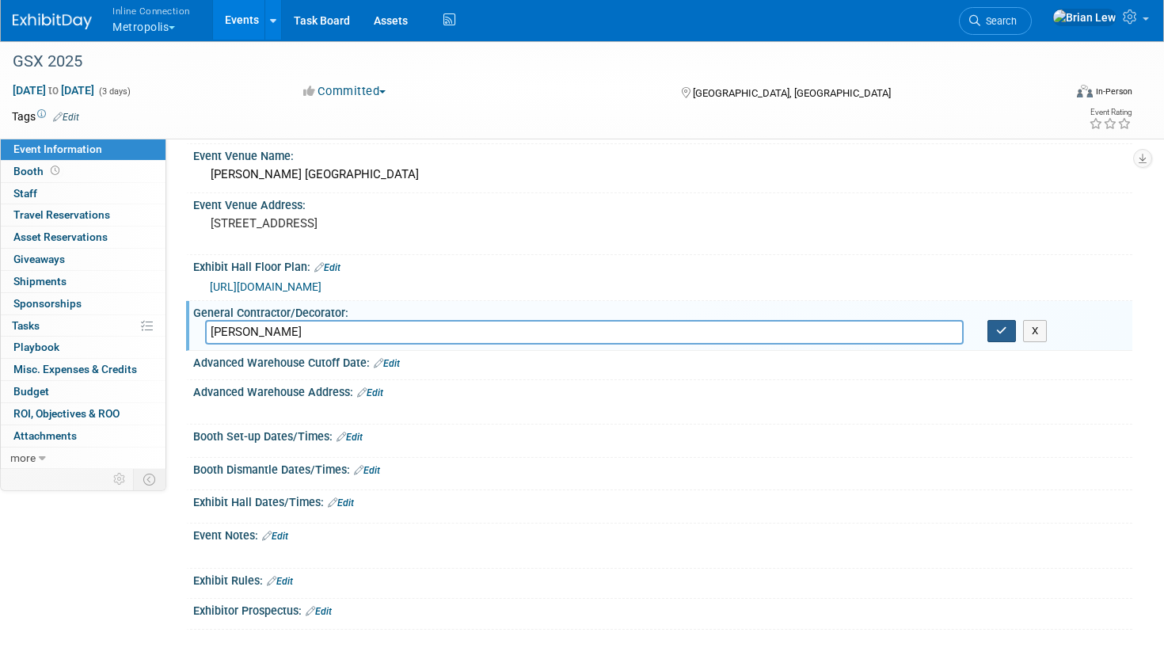
type input "[PERSON_NAME]"
click at [1006, 333] on icon "button" at bounding box center [1001, 330] width 11 height 10
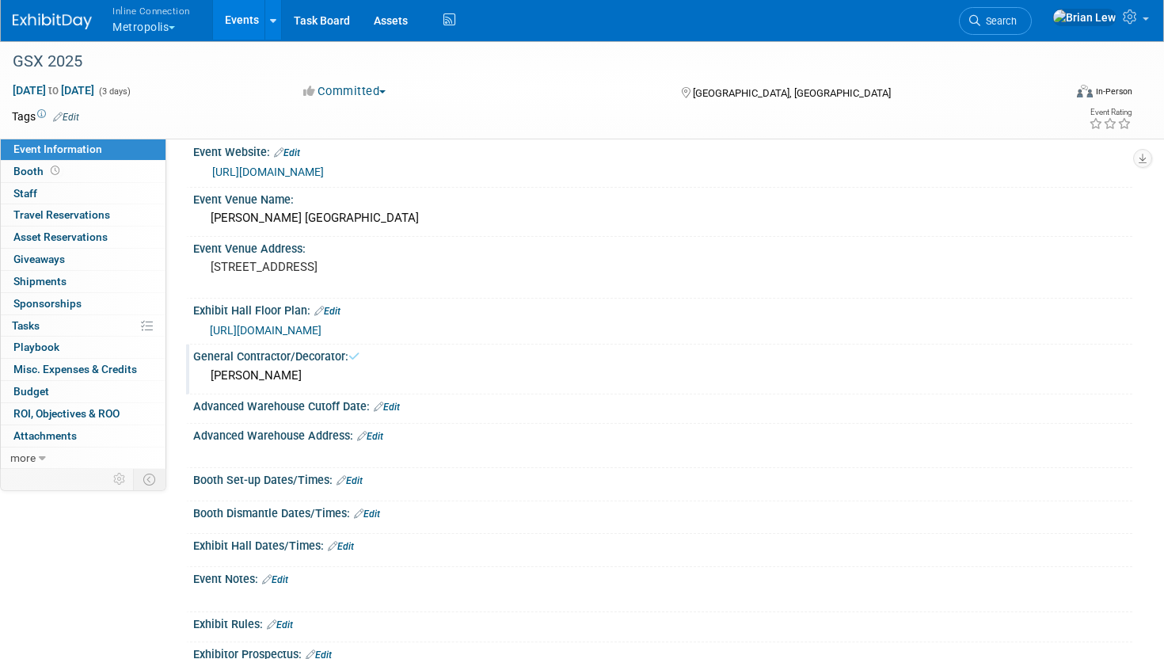
scroll to position [0, 0]
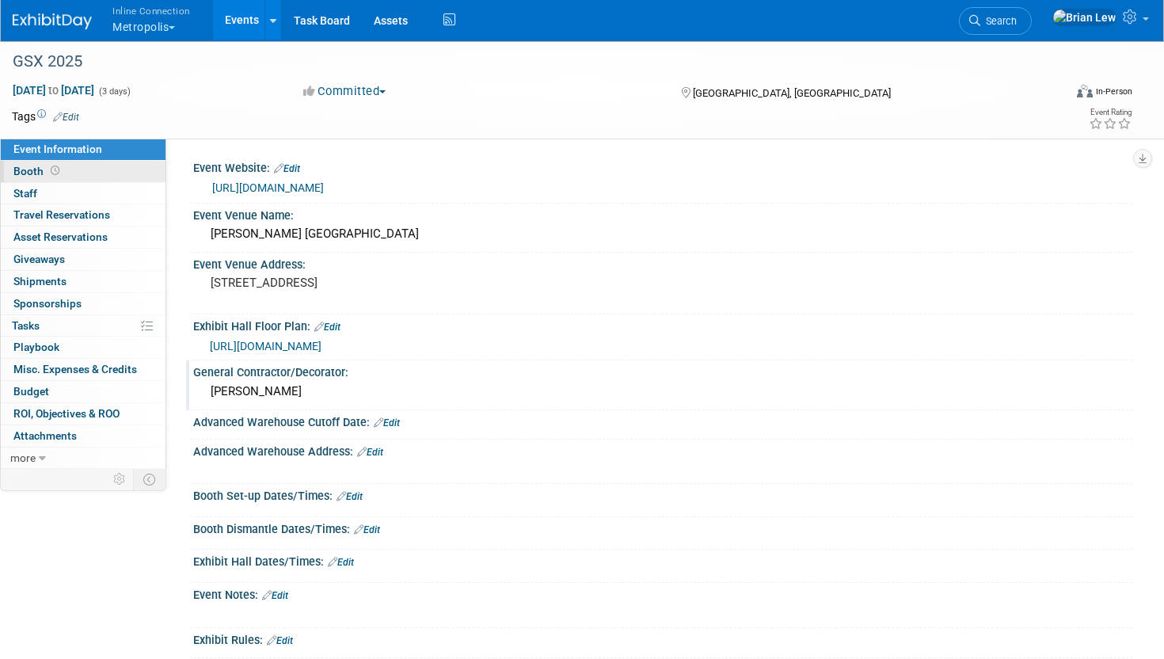
click at [108, 167] on link "Booth" at bounding box center [83, 171] width 165 height 21
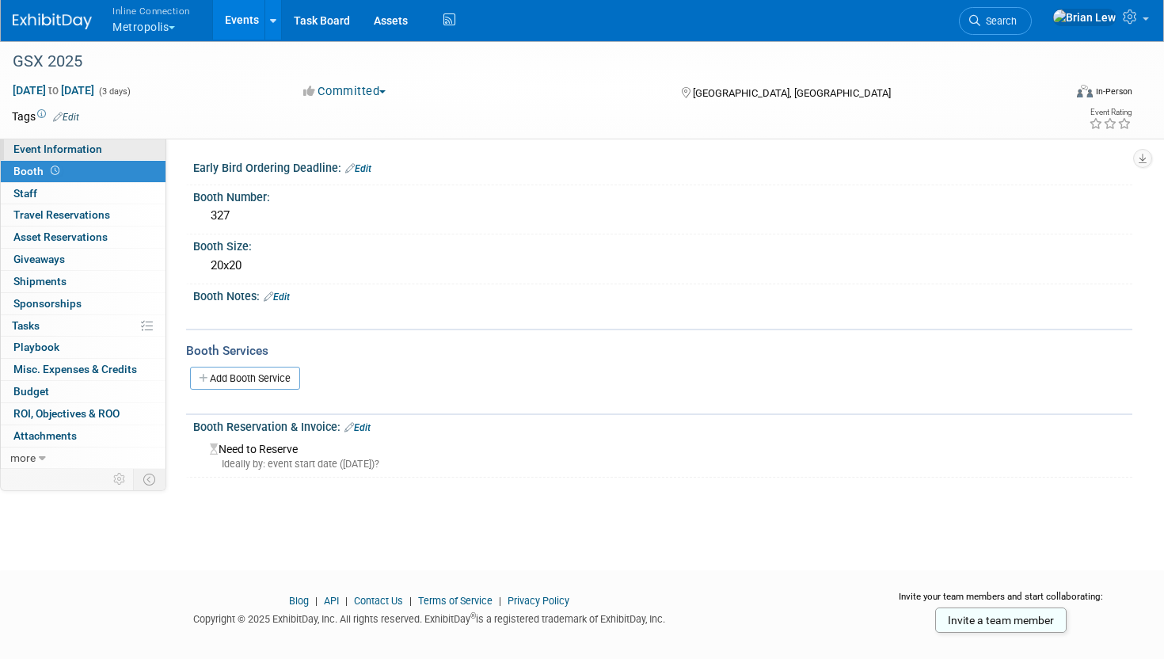
click at [116, 146] on link "Event Information" at bounding box center [83, 149] width 165 height 21
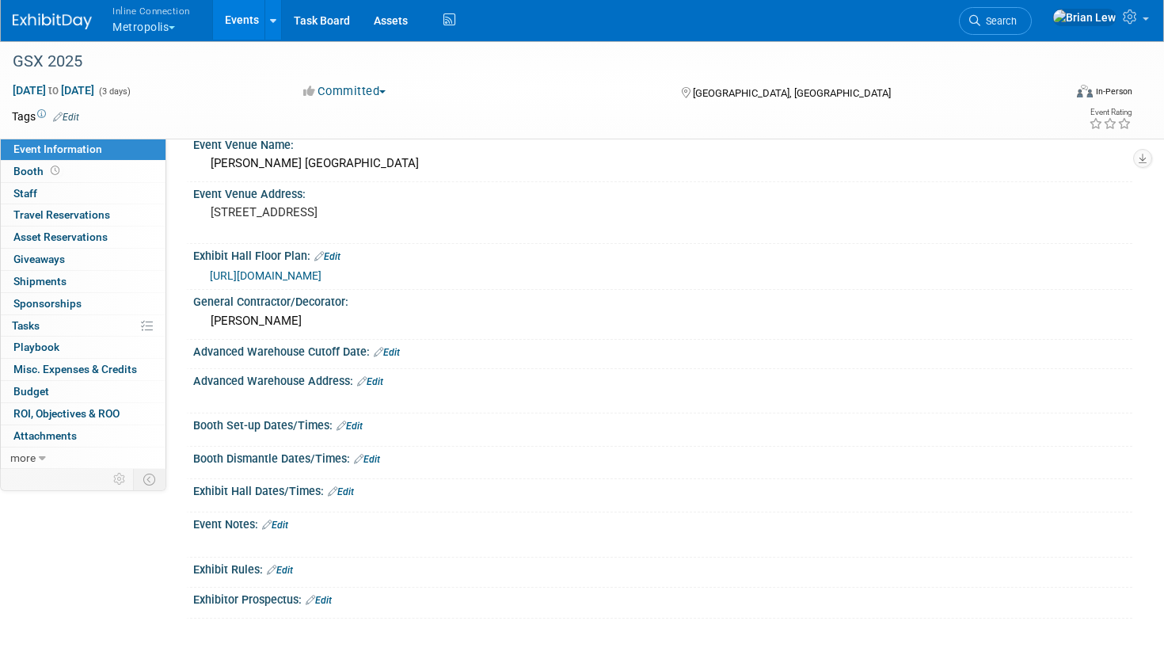
scroll to position [78, 0]
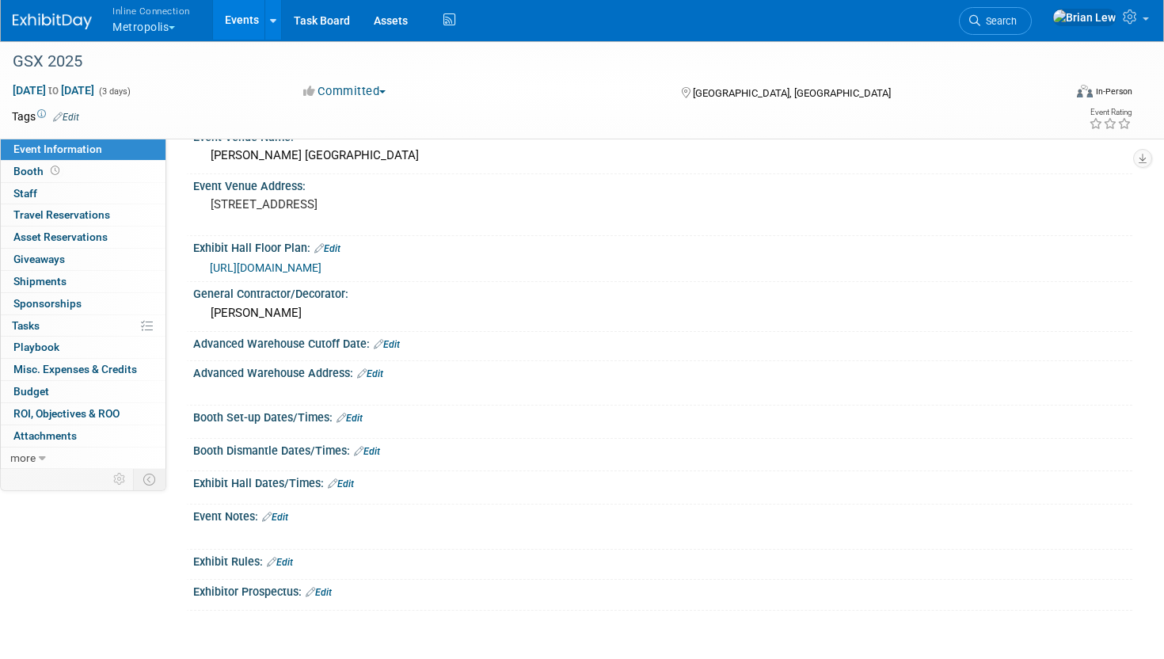
click at [386, 343] on link "Edit" at bounding box center [387, 344] width 26 height 11
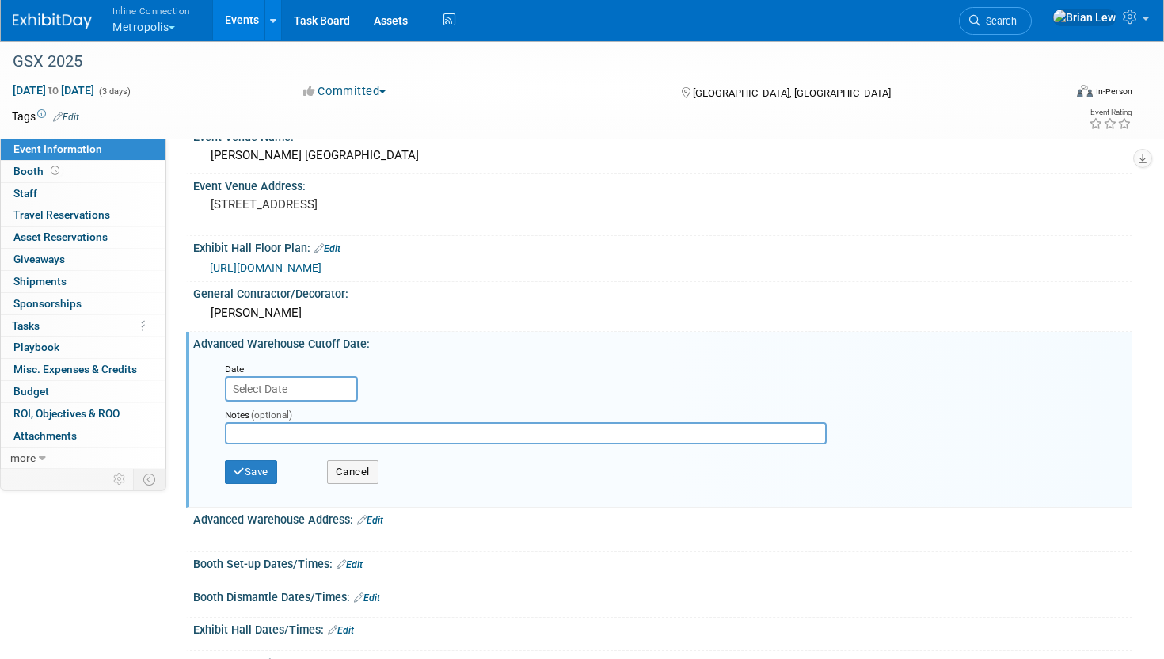
click at [302, 383] on input "text" at bounding box center [291, 388] width 133 height 25
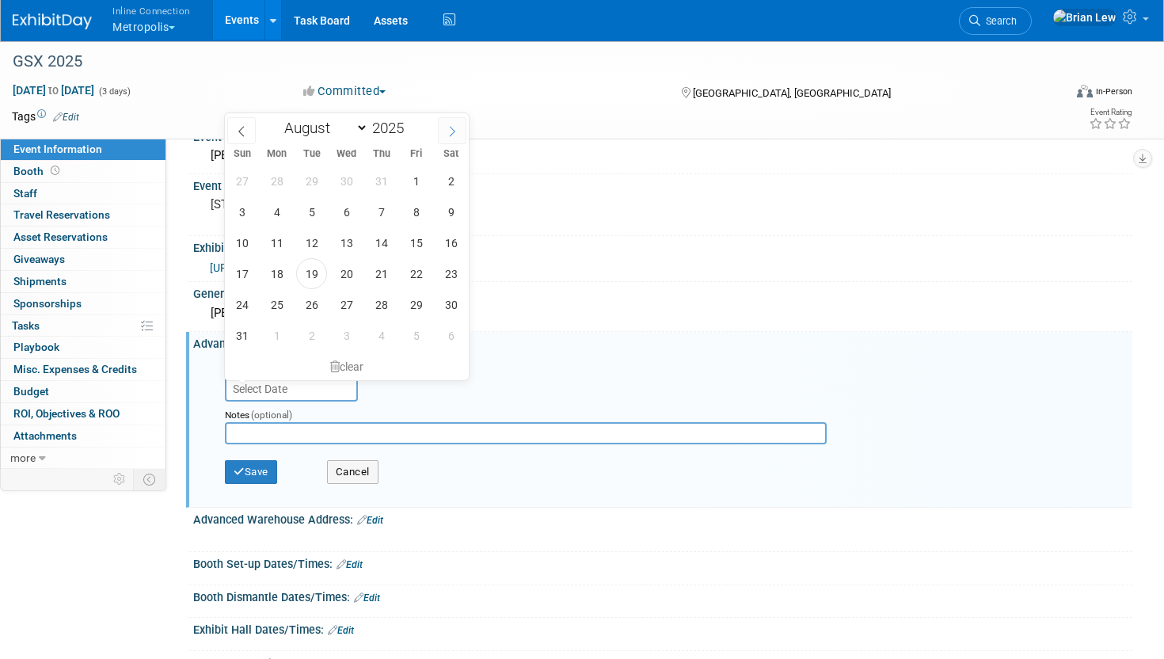
click at [455, 127] on icon at bounding box center [452, 131] width 11 height 11
select select "8"
click at [303, 243] on span "16" at bounding box center [311, 242] width 31 height 31
type input "[DATE]"
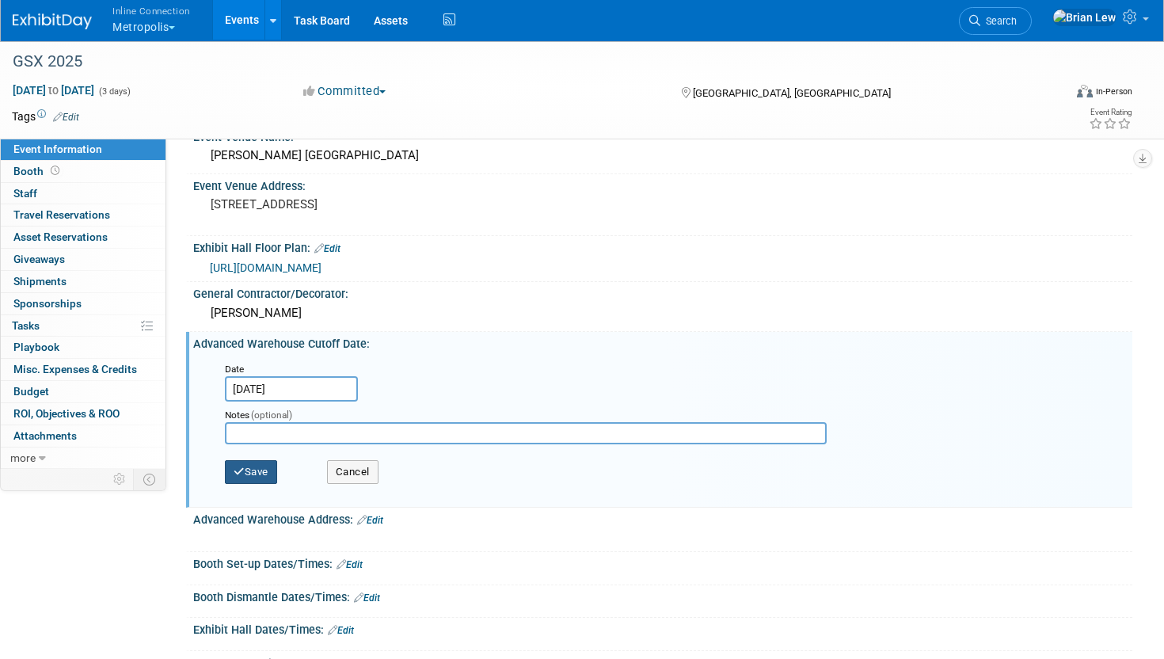
click at [262, 469] on button "Save" at bounding box center [251, 472] width 52 height 24
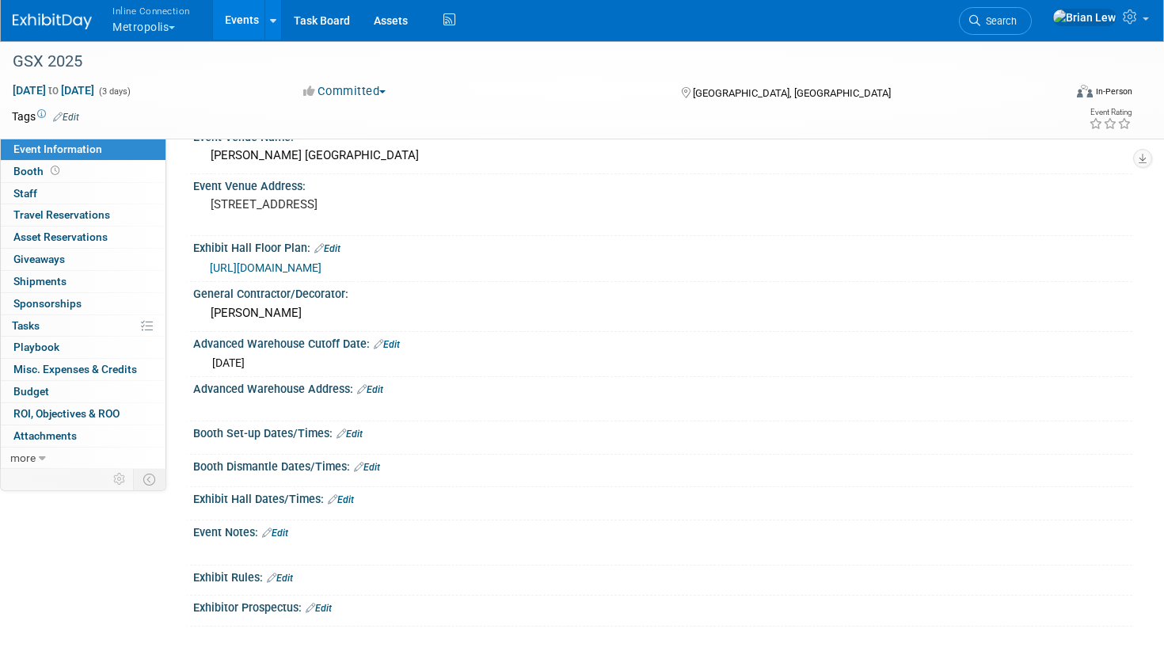
click at [371, 386] on link "Edit" at bounding box center [370, 389] width 26 height 11
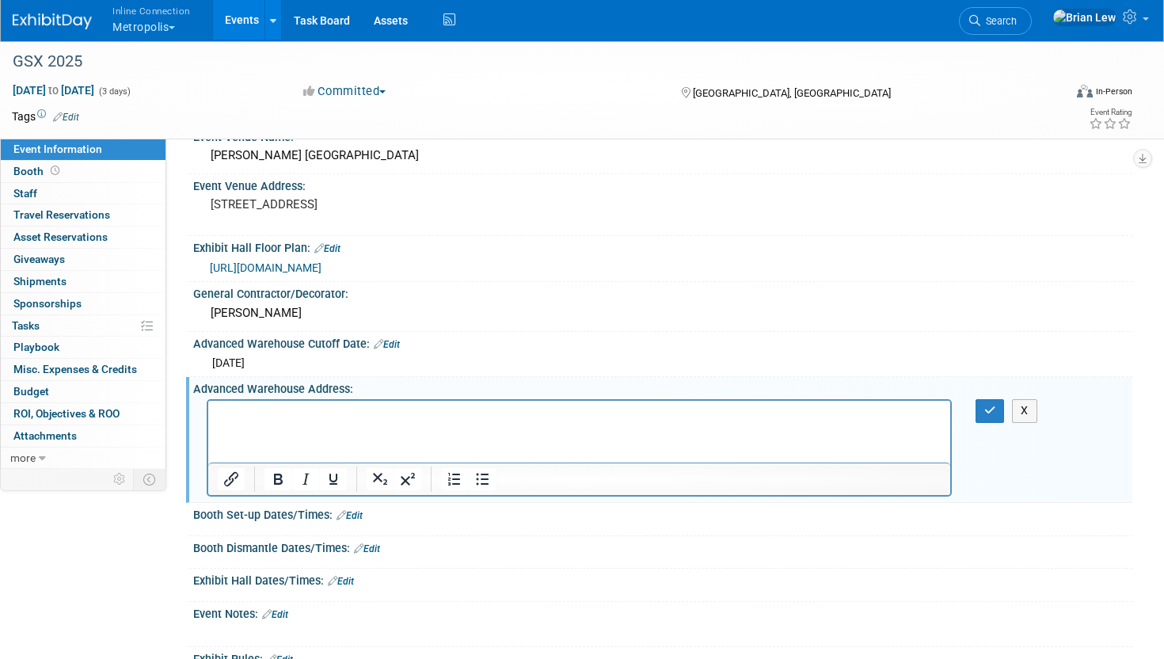
scroll to position [0, 0]
click at [354, 417] on p "Rich Text Area. Press ALT-0 for help." at bounding box center [580, 415] width 724 height 16
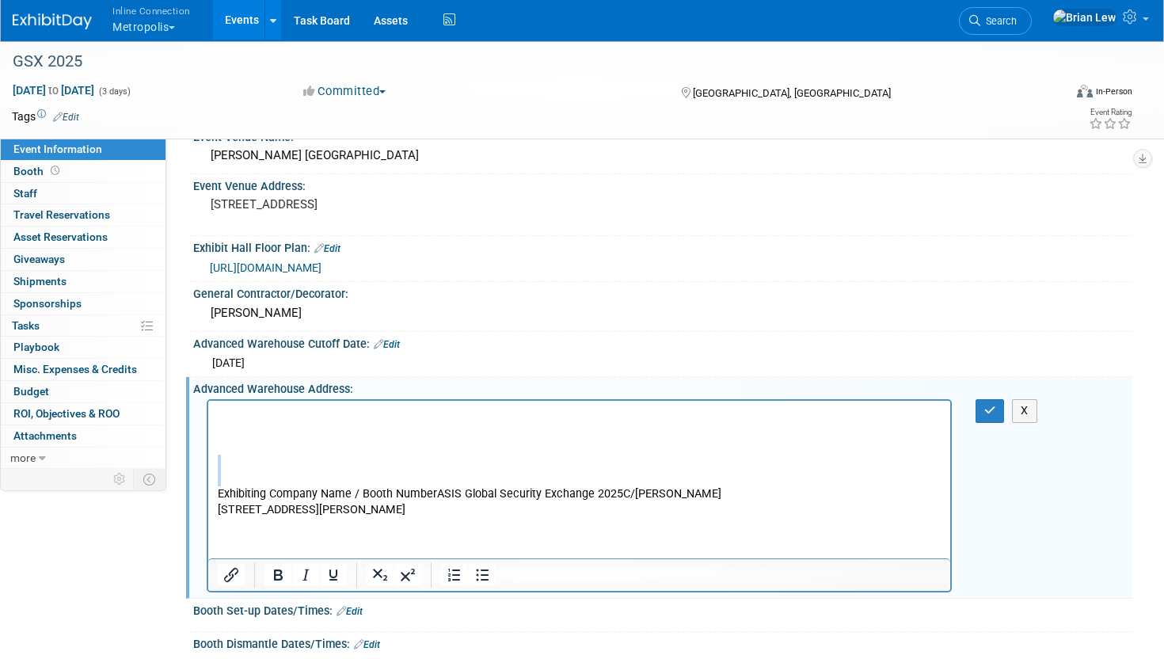
drag, startPoint x: 218, startPoint y: 494, endPoint x: 399, endPoint y: 855, distance: 404.0
click at [208, 454] on html "Exhibiting Company Name / Booth NumberASIS Global Security Exchange [STREET_ADD…" at bounding box center [579, 460] width 742 height 118
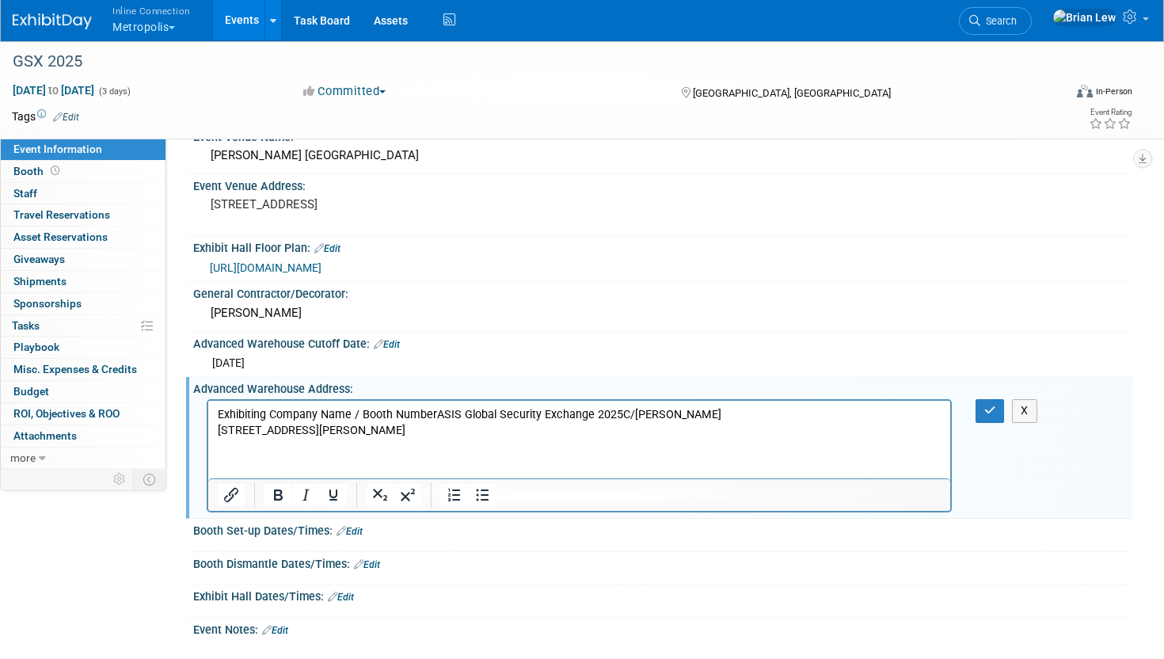
click at [361, 412] on p "Exhibiting Company Name / Booth NumberASIS Global Security Exchange 2025C/[PERS…" at bounding box center [580, 415] width 724 height 16
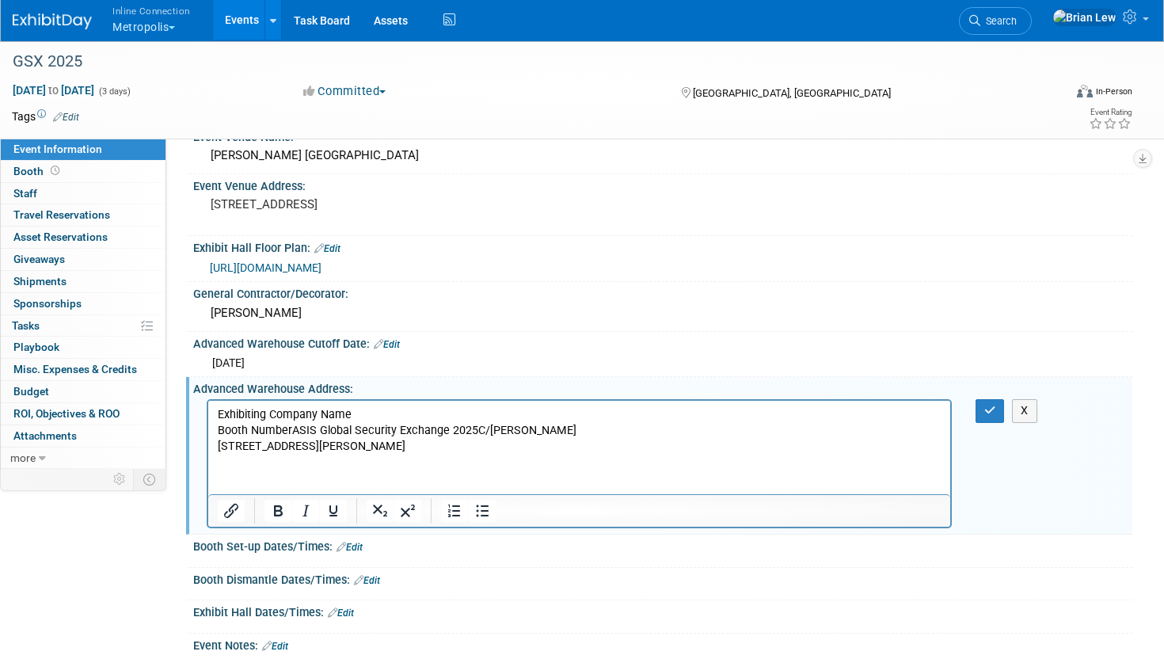
click at [294, 428] on p "Booth NumberASIS Global Security Exchange 2025C/[PERSON_NAME]" at bounding box center [580, 431] width 724 height 16
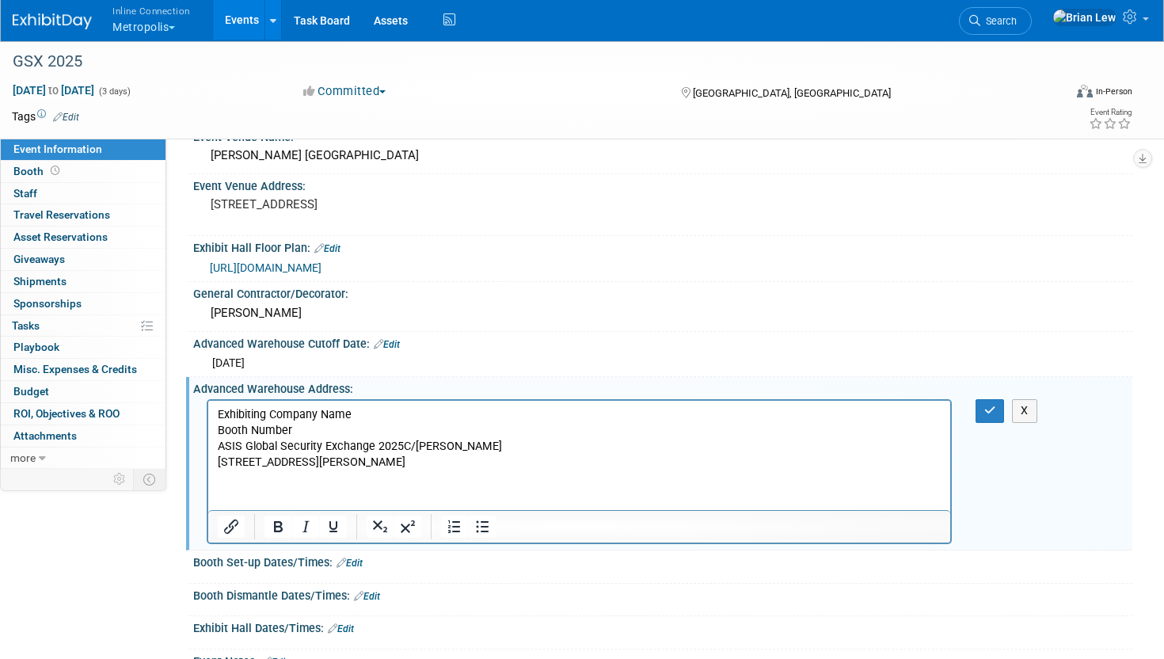
click at [401, 446] on p "ASIS Global Security Exchange 2025C/[PERSON_NAME]" at bounding box center [580, 447] width 724 height 16
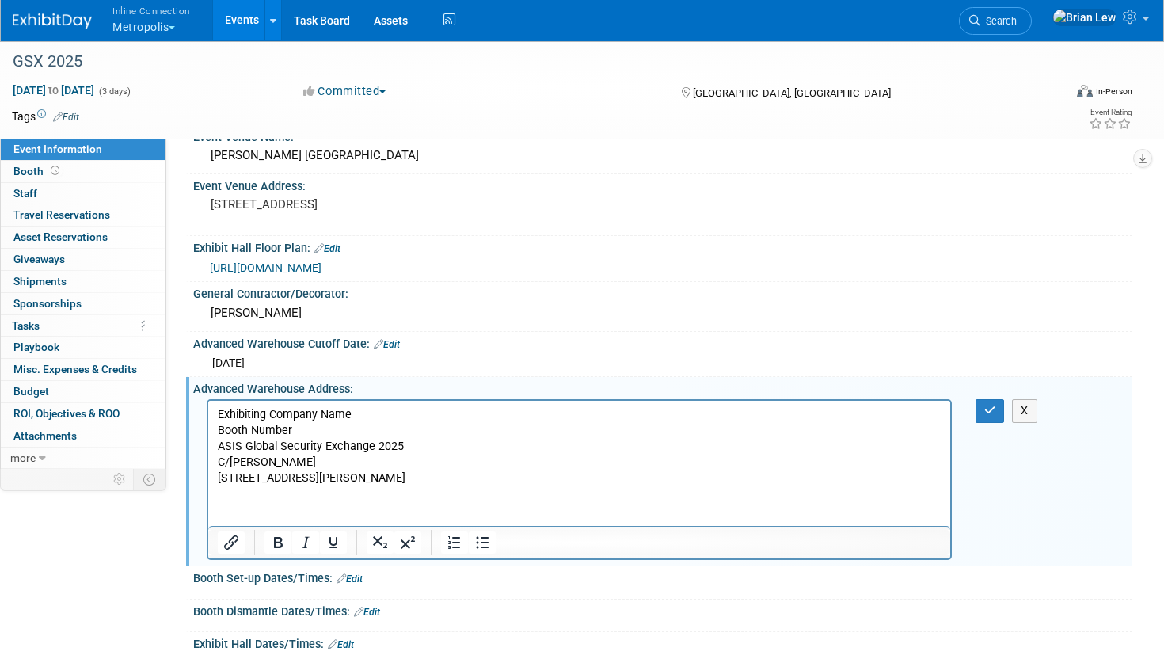
click at [290, 477] on p "[STREET_ADDRESS][PERSON_NAME]" at bounding box center [580, 478] width 724 height 16
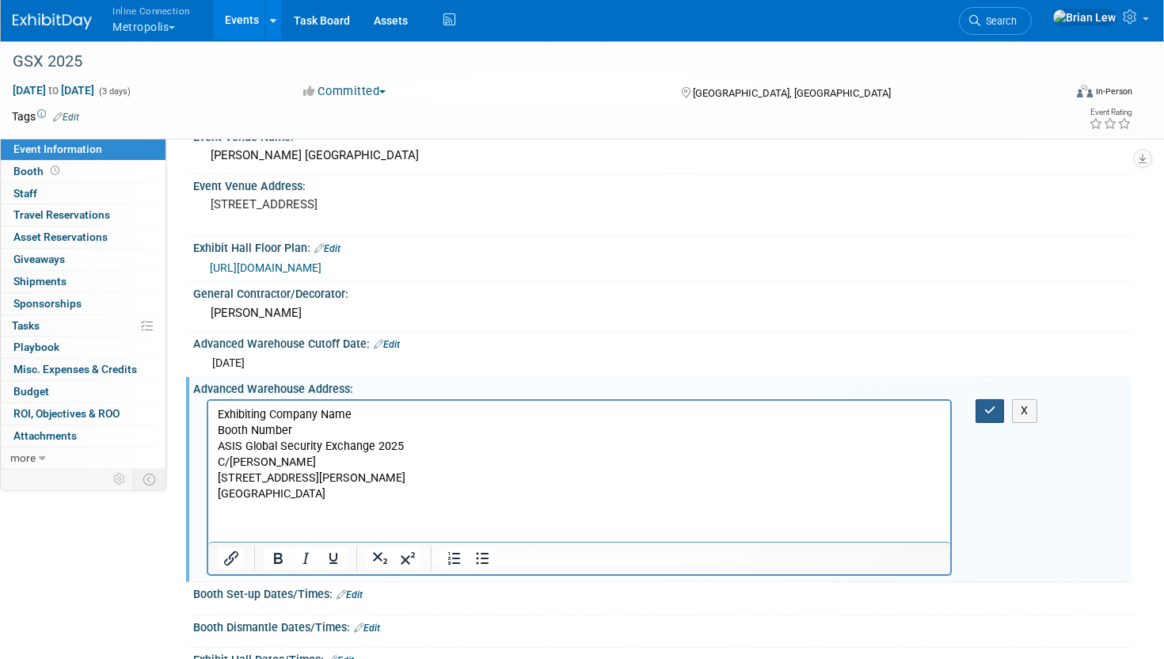
click at [984, 415] on icon "button" at bounding box center [990, 410] width 12 height 11
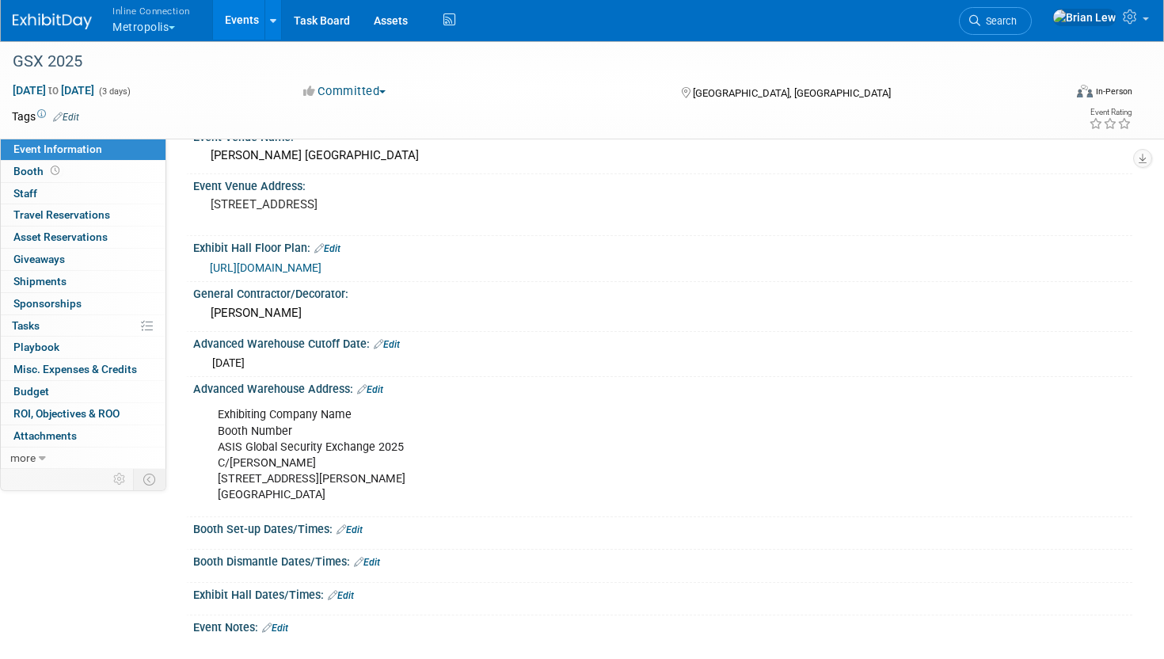
click at [918, 337] on div "Advanced Warehouse Cutoff Date: Edit" at bounding box center [662, 342] width 939 height 21
